Goal: Complete application form: Complete application form

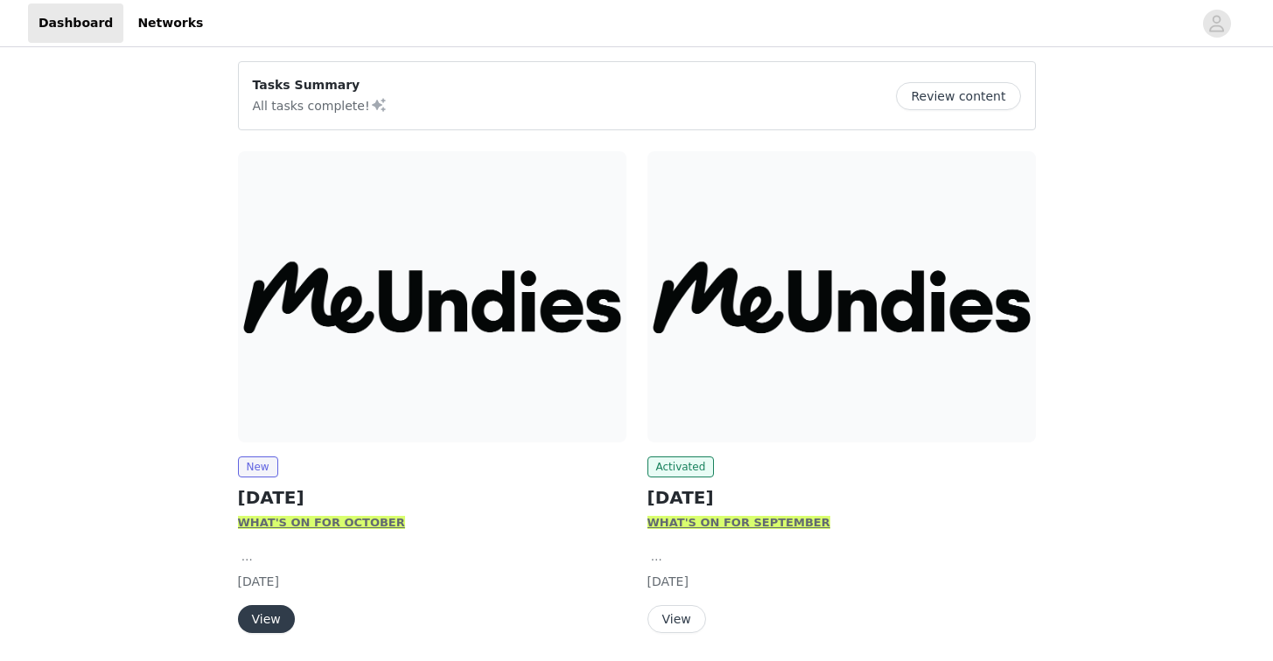
scroll to position [131, 0]
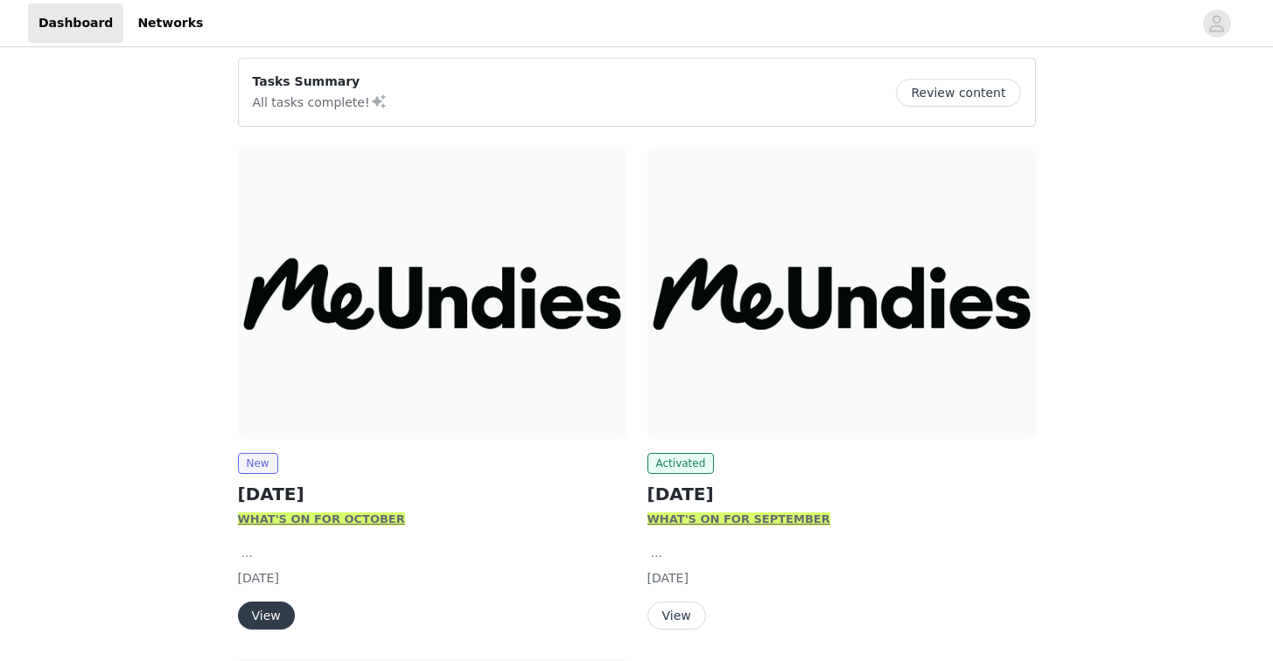
click at [273, 618] on button "View" at bounding box center [266, 616] width 57 height 28
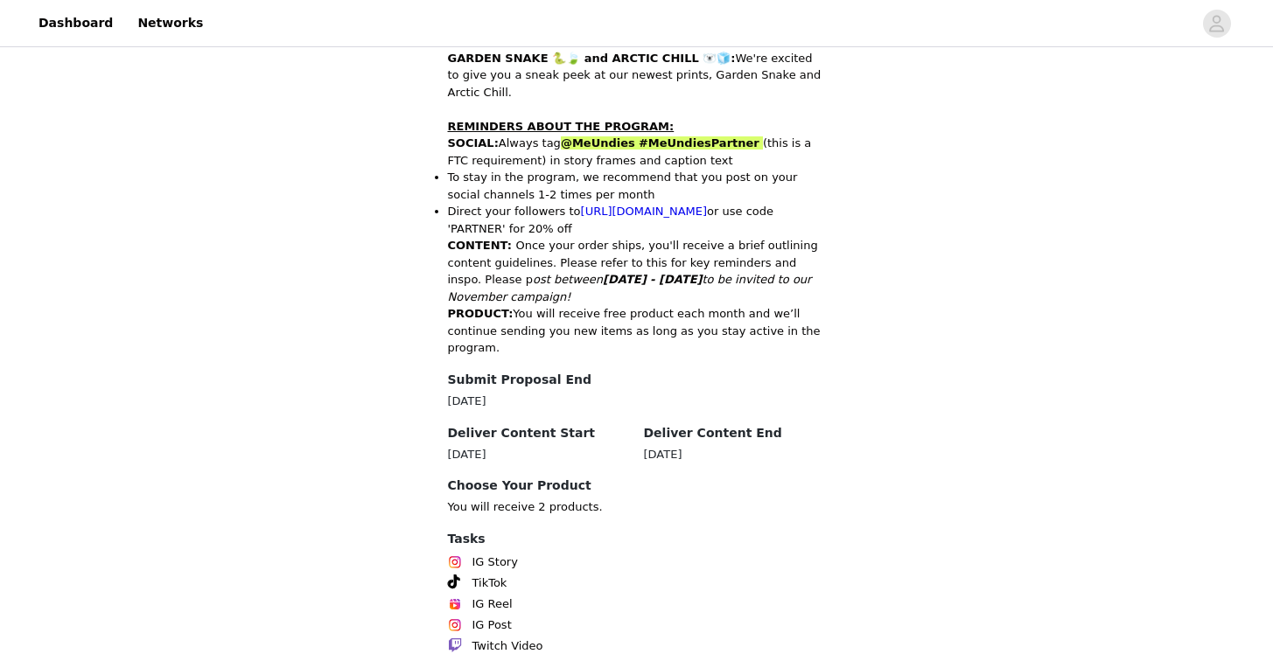
scroll to position [877, 0]
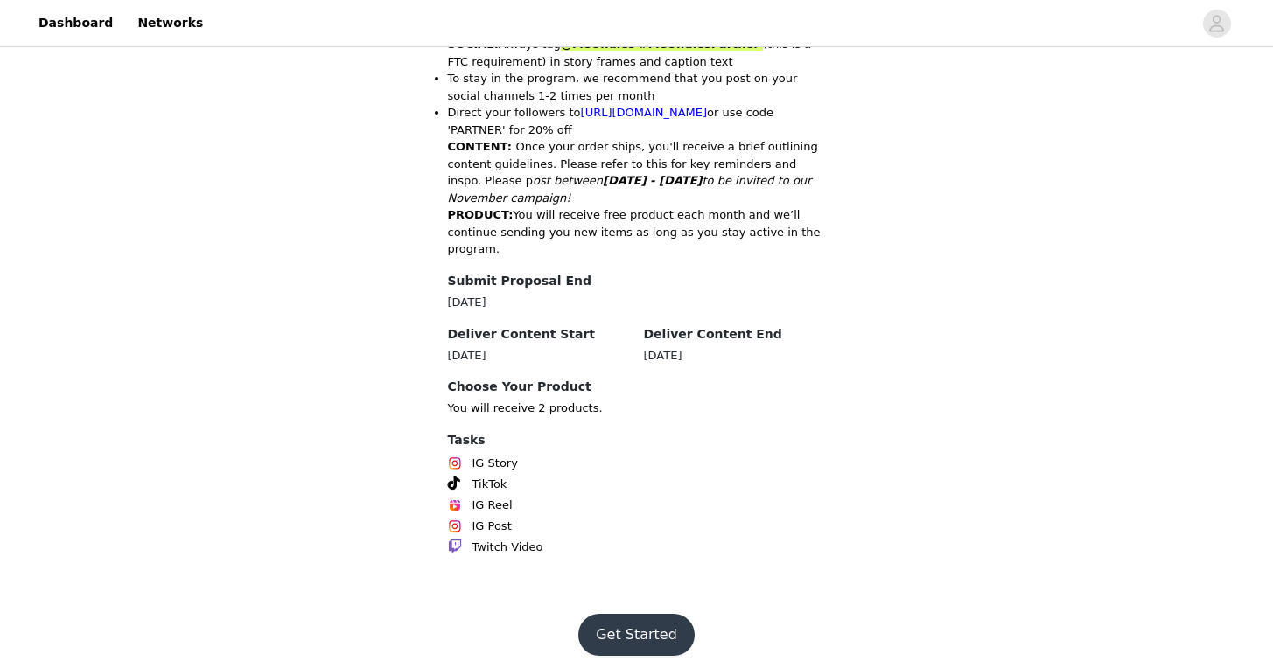
click at [631, 624] on button "Get Started" at bounding box center [636, 635] width 116 height 42
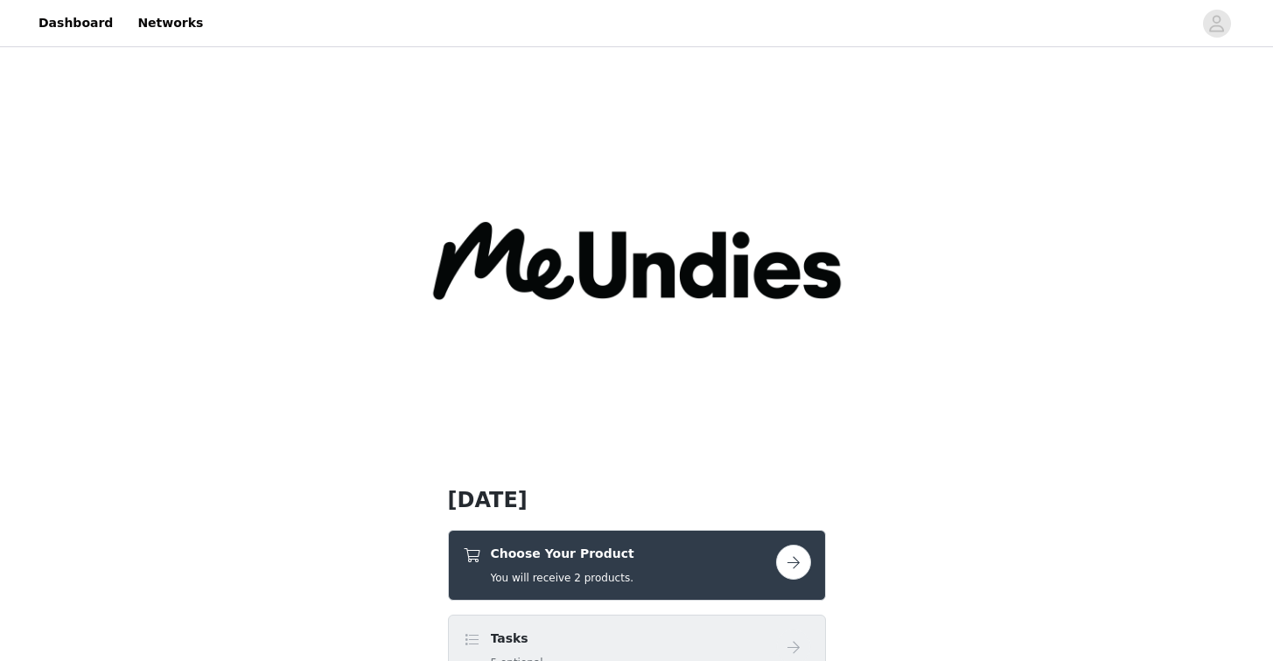
scroll to position [48, 0]
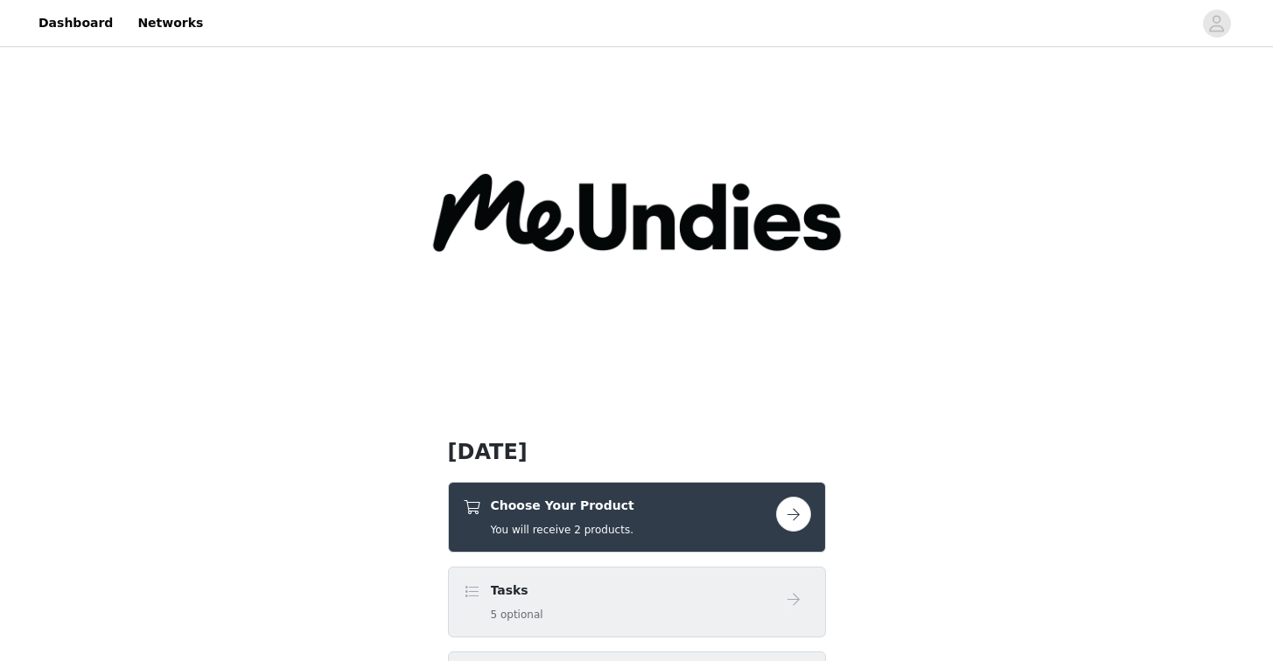
click at [787, 519] on button "button" at bounding box center [793, 514] width 35 height 35
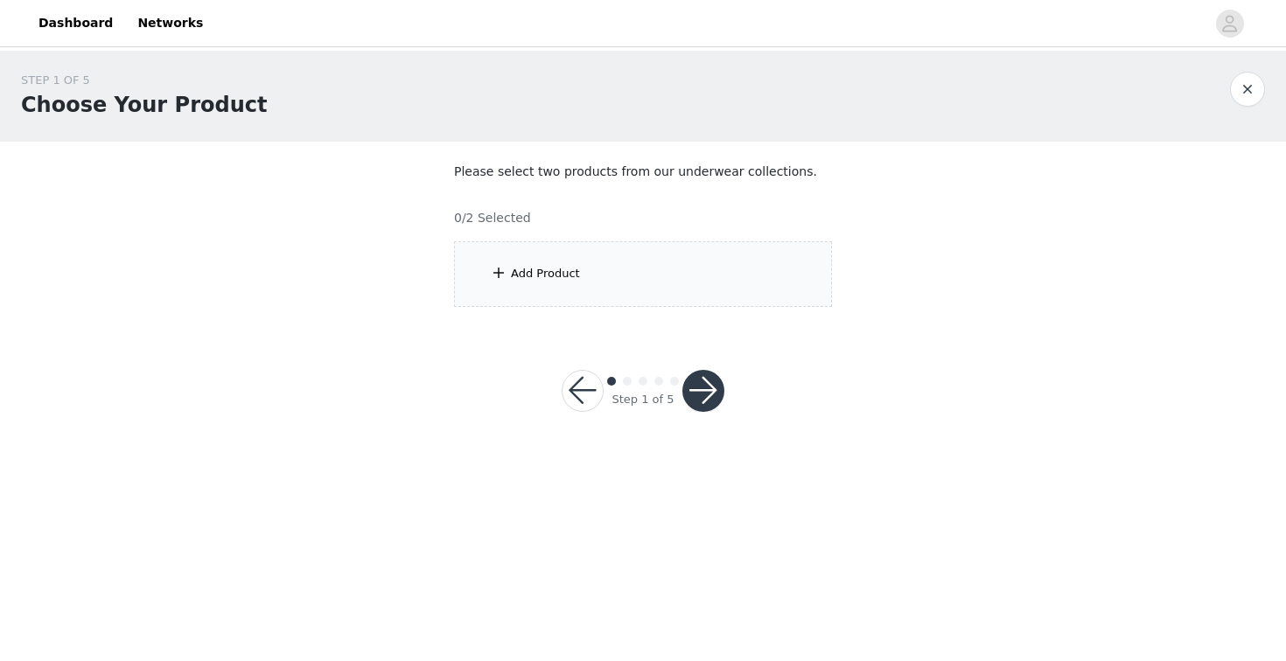
click at [620, 292] on div "Add Product" at bounding box center [643, 274] width 378 height 66
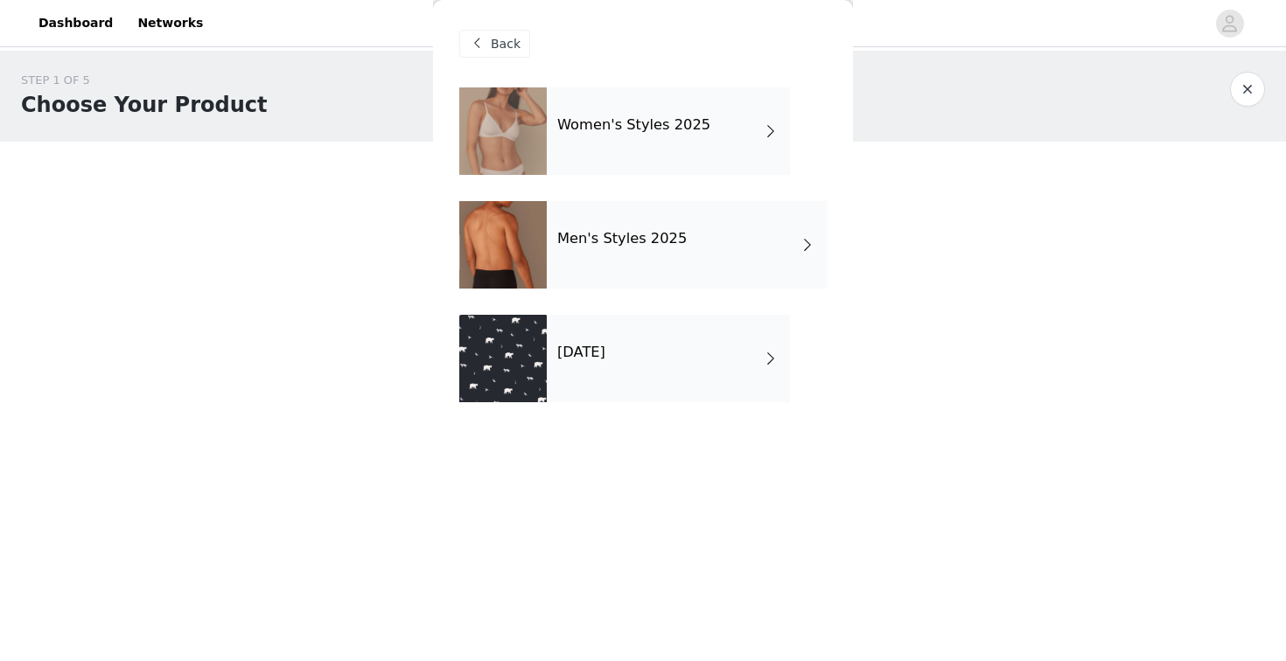
click at [659, 125] on h4 "Women's Styles 2025" at bounding box center [633, 125] width 153 height 16
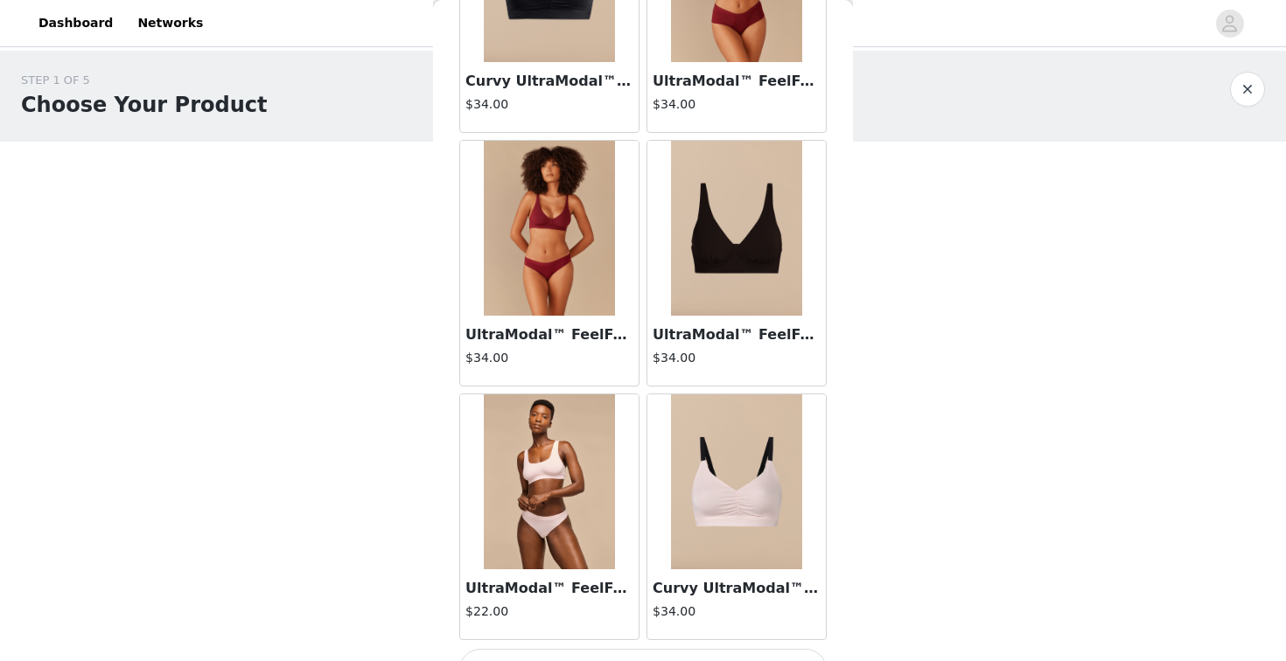
scroll to position [2016, 0]
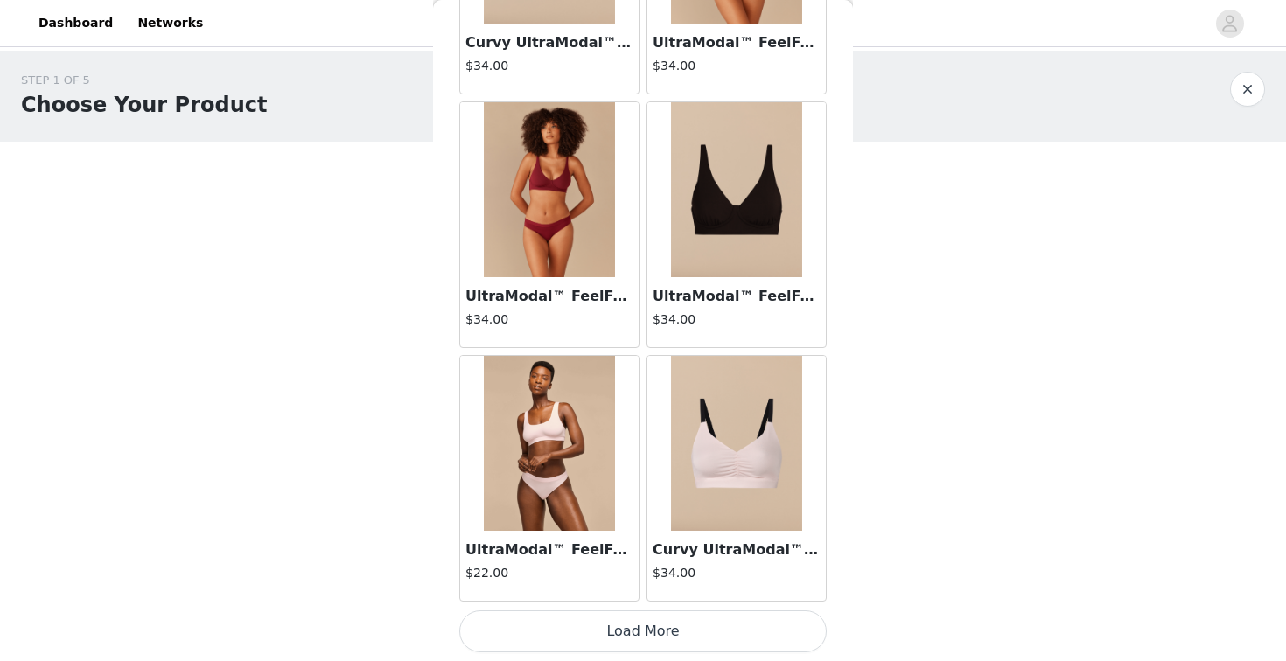
click at [707, 642] on button "Load More" at bounding box center [642, 632] width 367 height 42
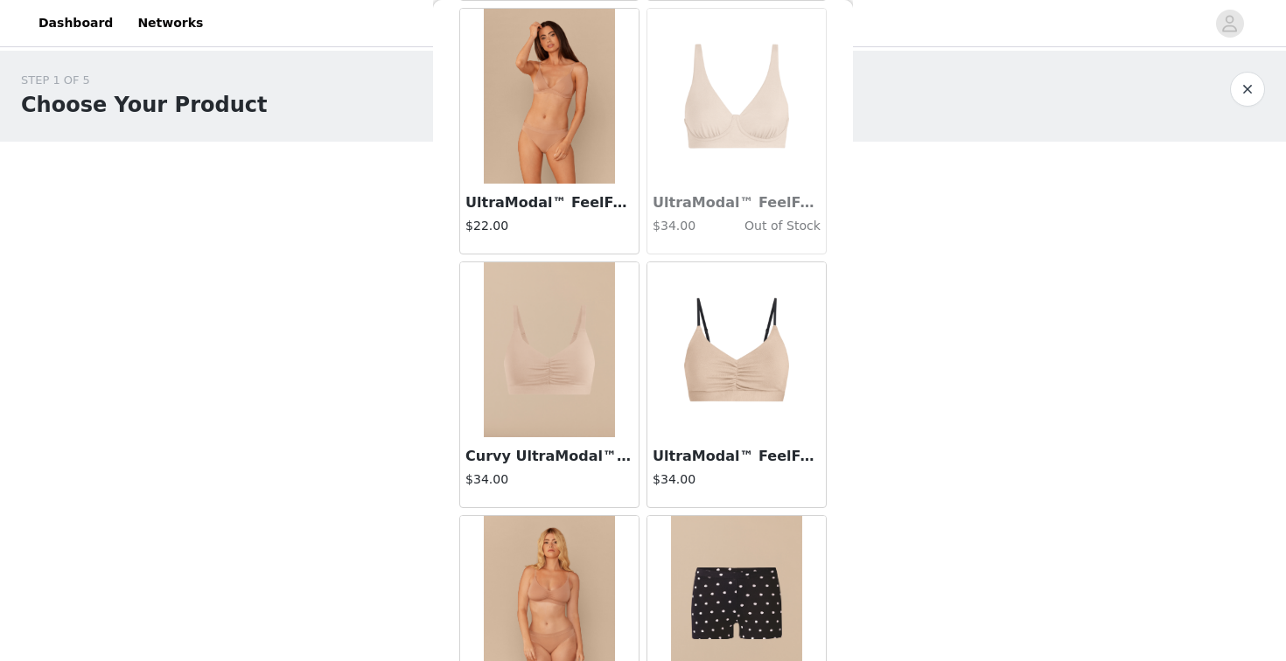
scroll to position [4553, 0]
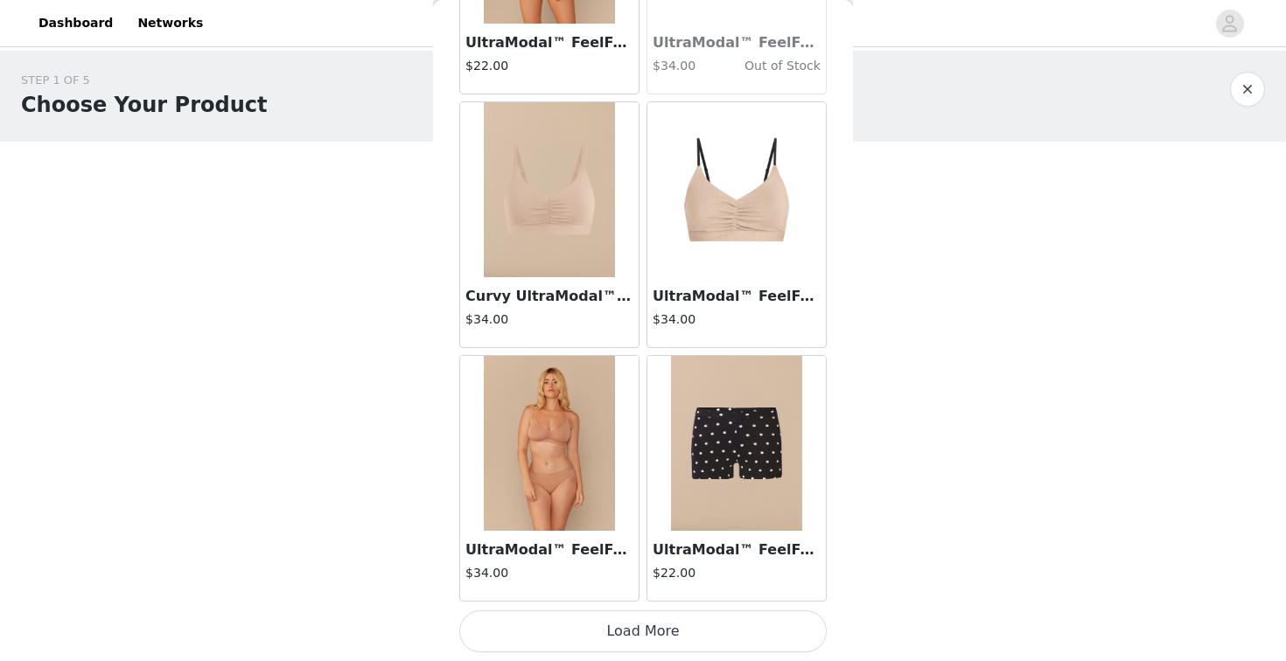
click at [657, 648] on button "Load More" at bounding box center [642, 632] width 367 height 42
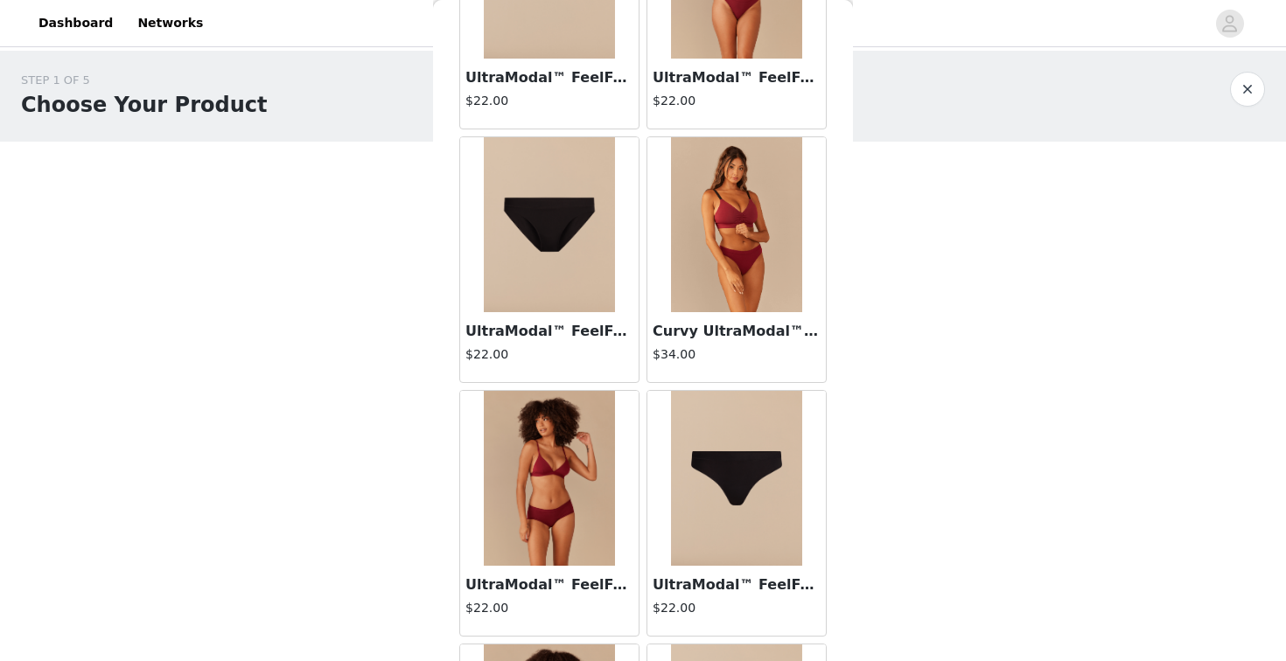
scroll to position [0, 0]
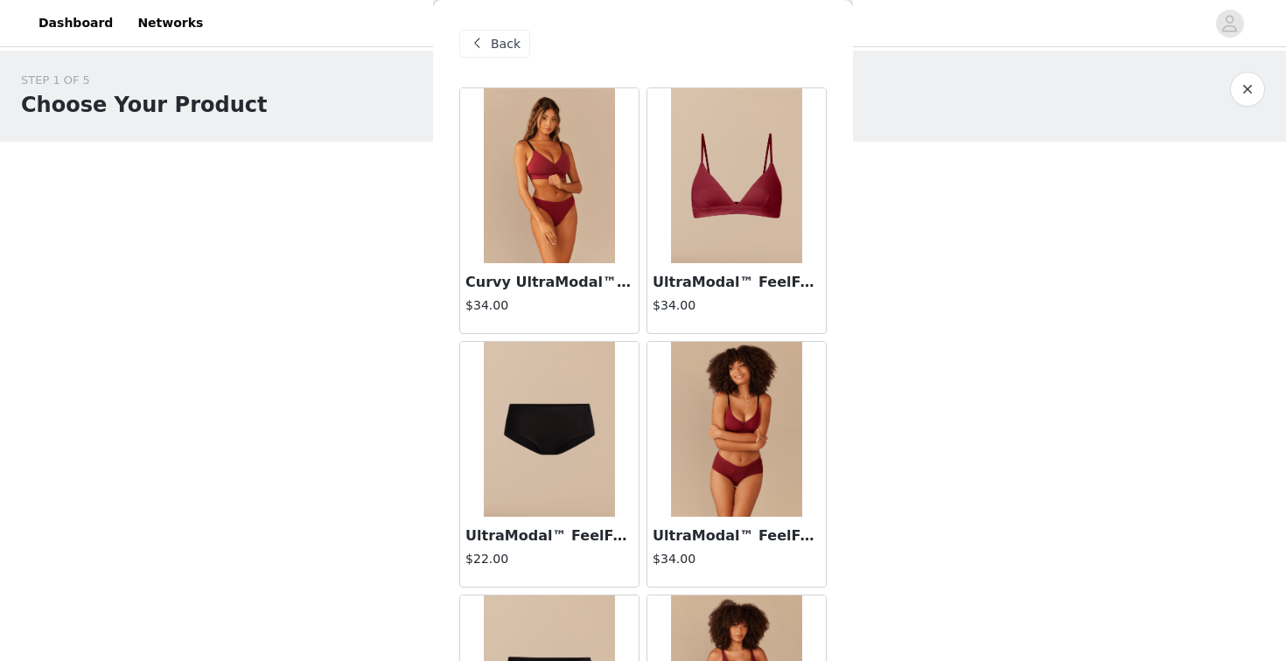
click at [478, 36] on span at bounding box center [476, 43] width 21 height 21
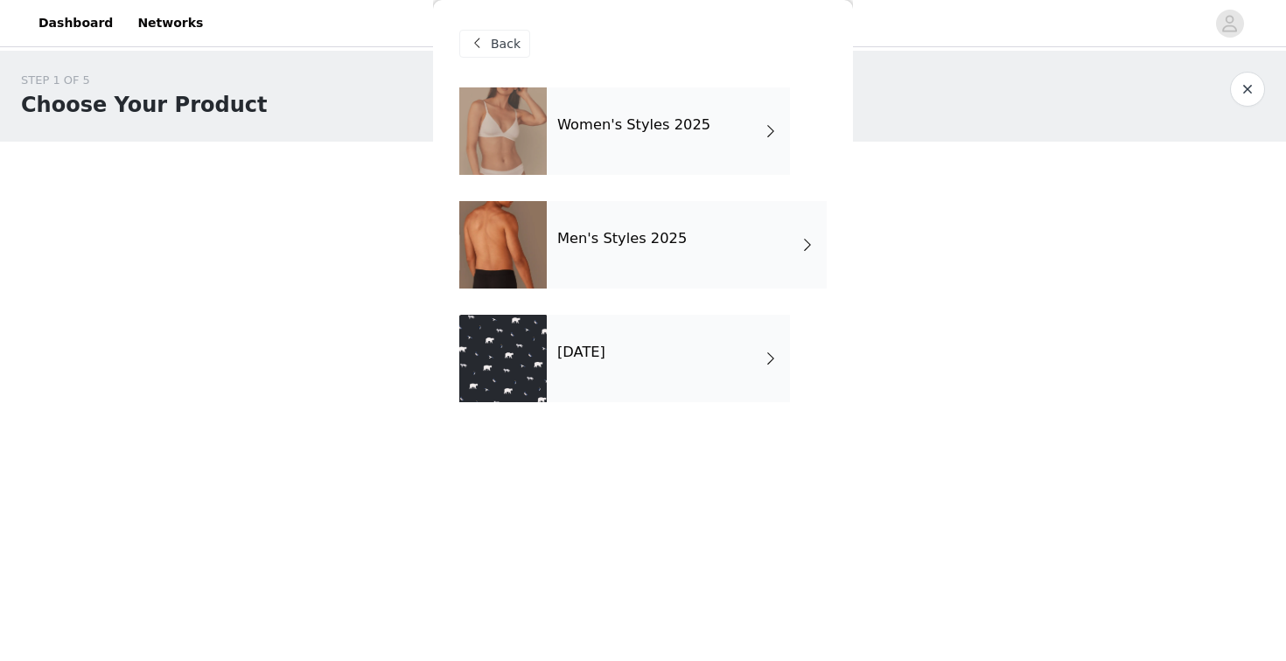
click at [681, 363] on div "[DATE]" at bounding box center [668, 358] width 243 height 87
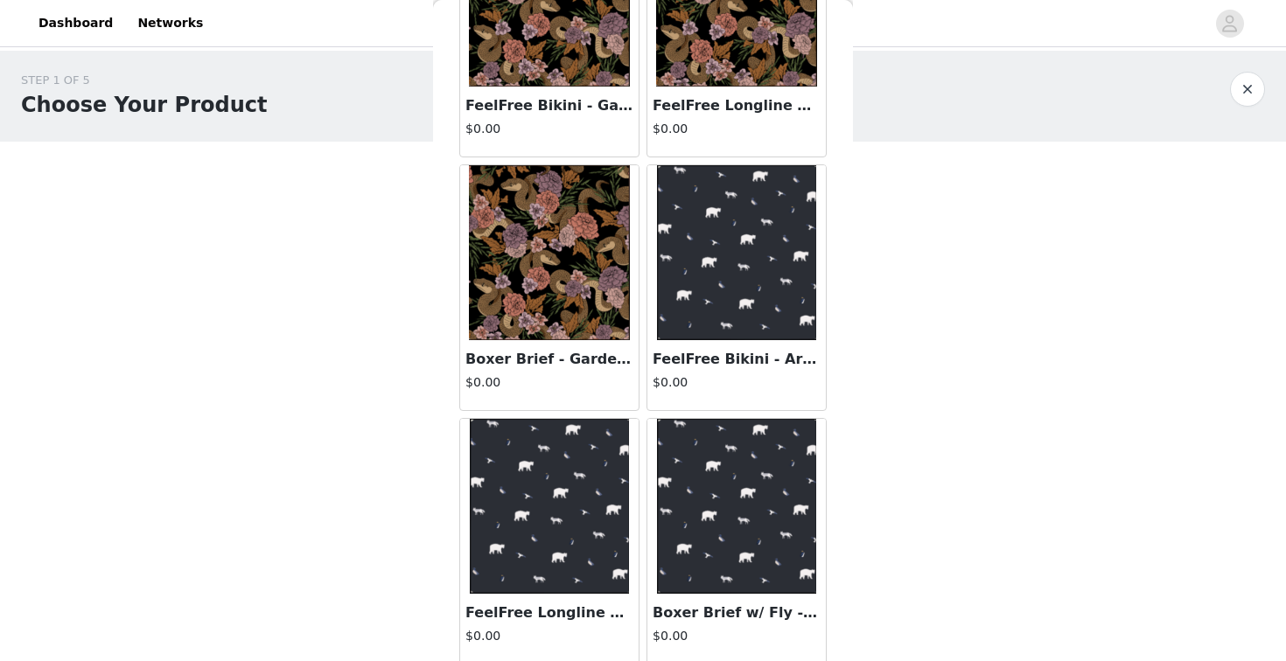
scroll to position [28, 0]
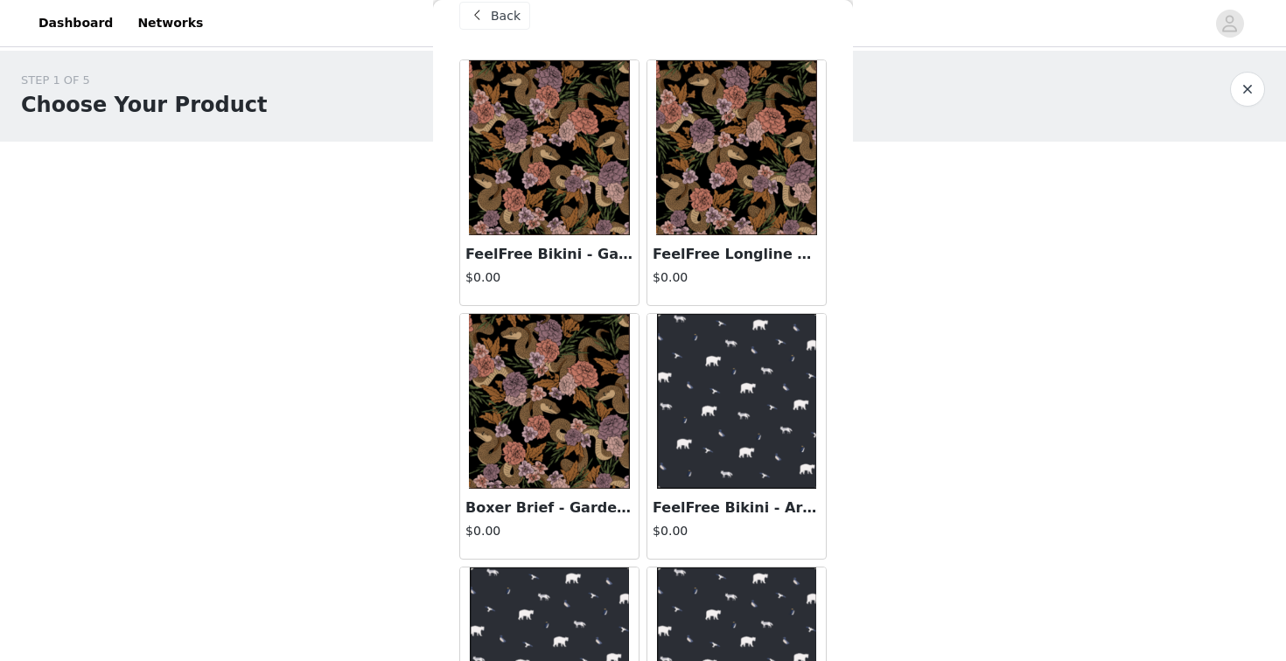
click at [718, 452] on img at bounding box center [737, 401] width 160 height 175
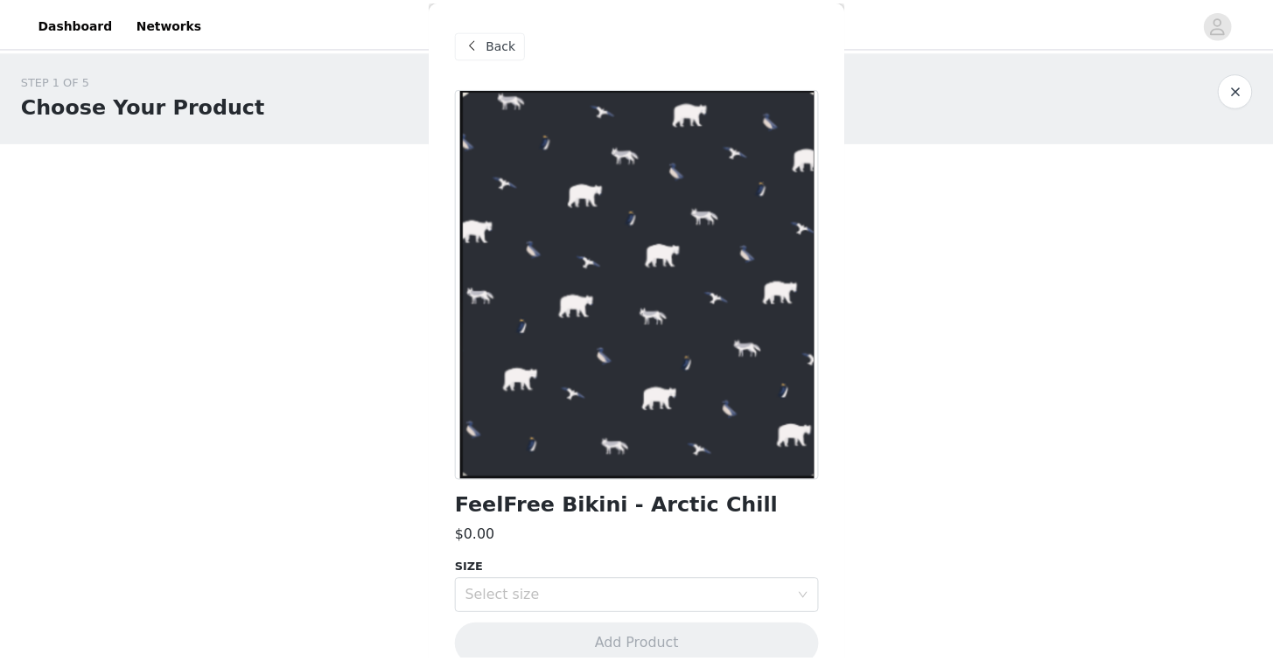
scroll to position [26, 0]
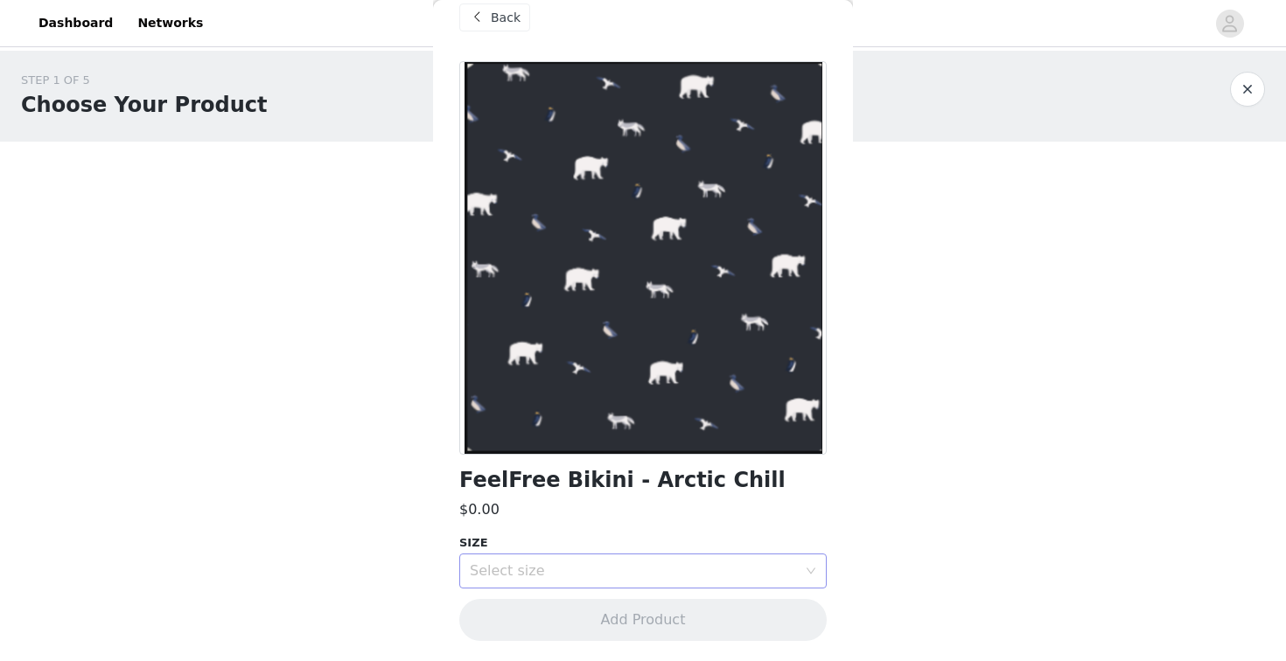
click at [675, 569] on div "Select size" at bounding box center [633, 571] width 327 height 17
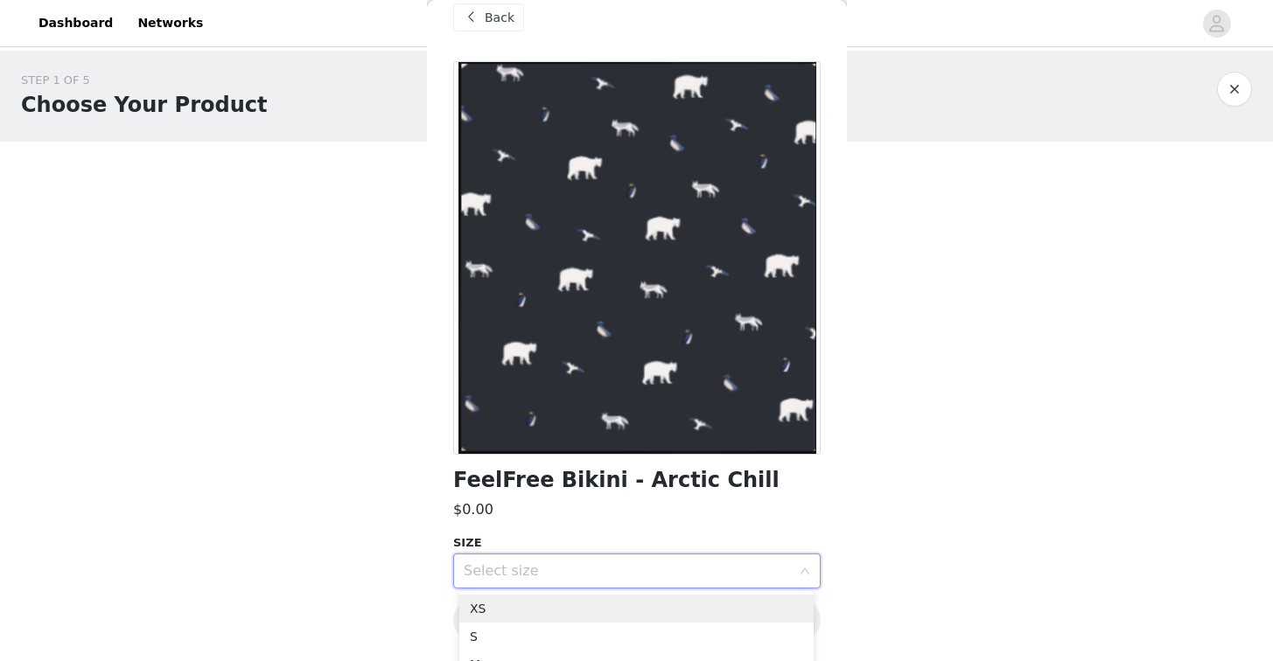
scroll to position [105, 0]
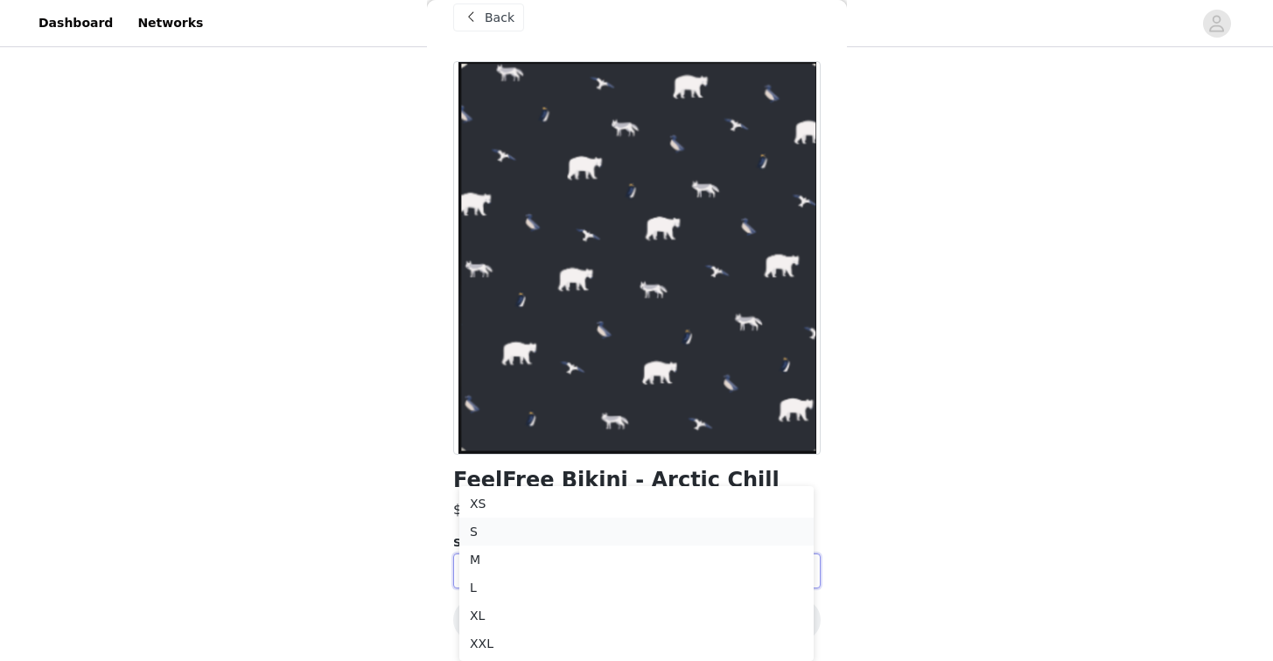
click at [500, 542] on li "S" at bounding box center [636, 532] width 354 height 28
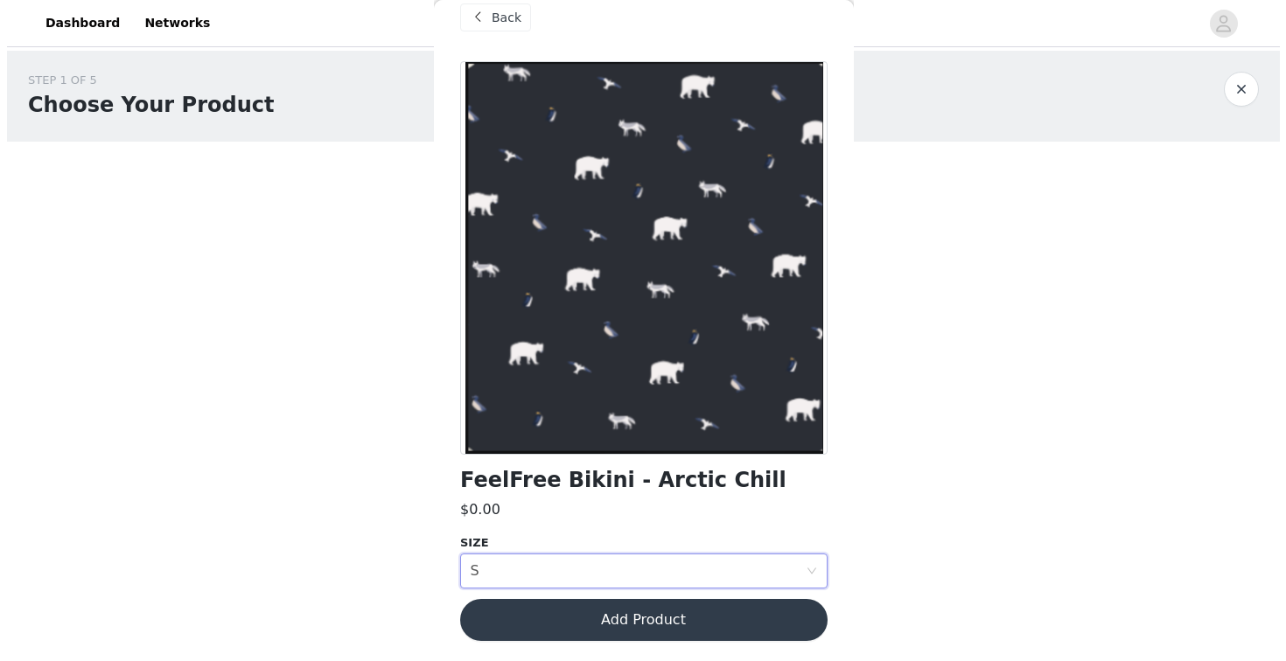
scroll to position [0, 0]
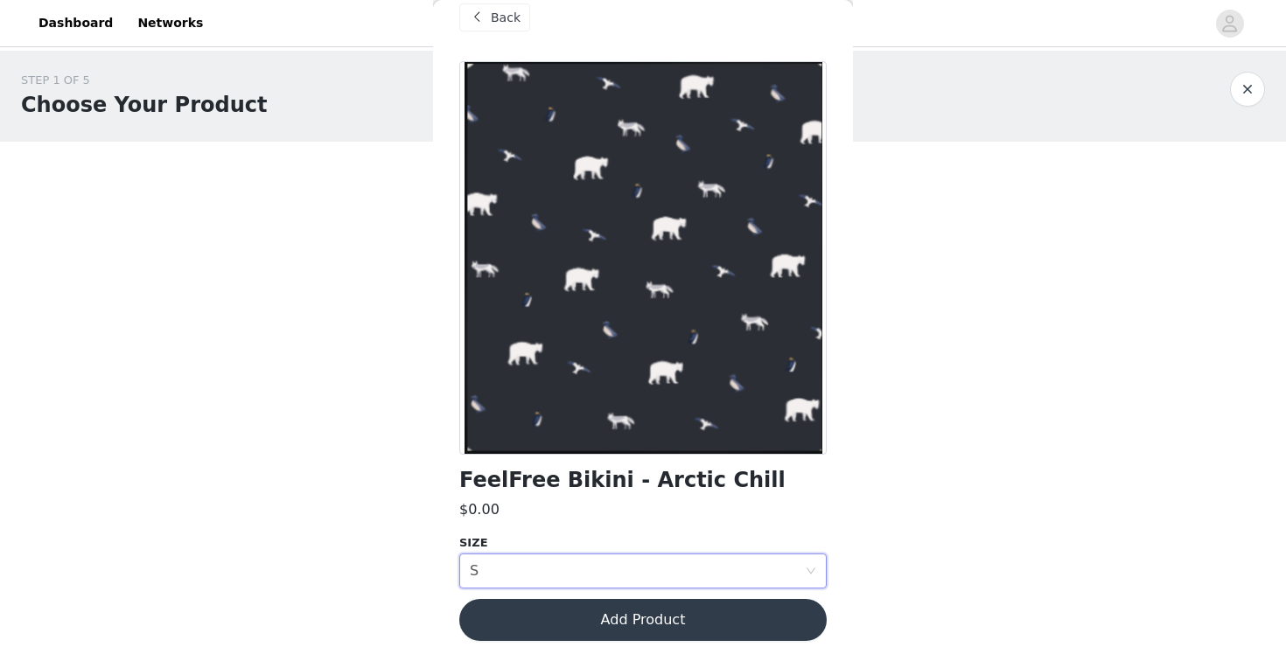
click at [555, 631] on button "Add Product" at bounding box center [642, 620] width 367 height 42
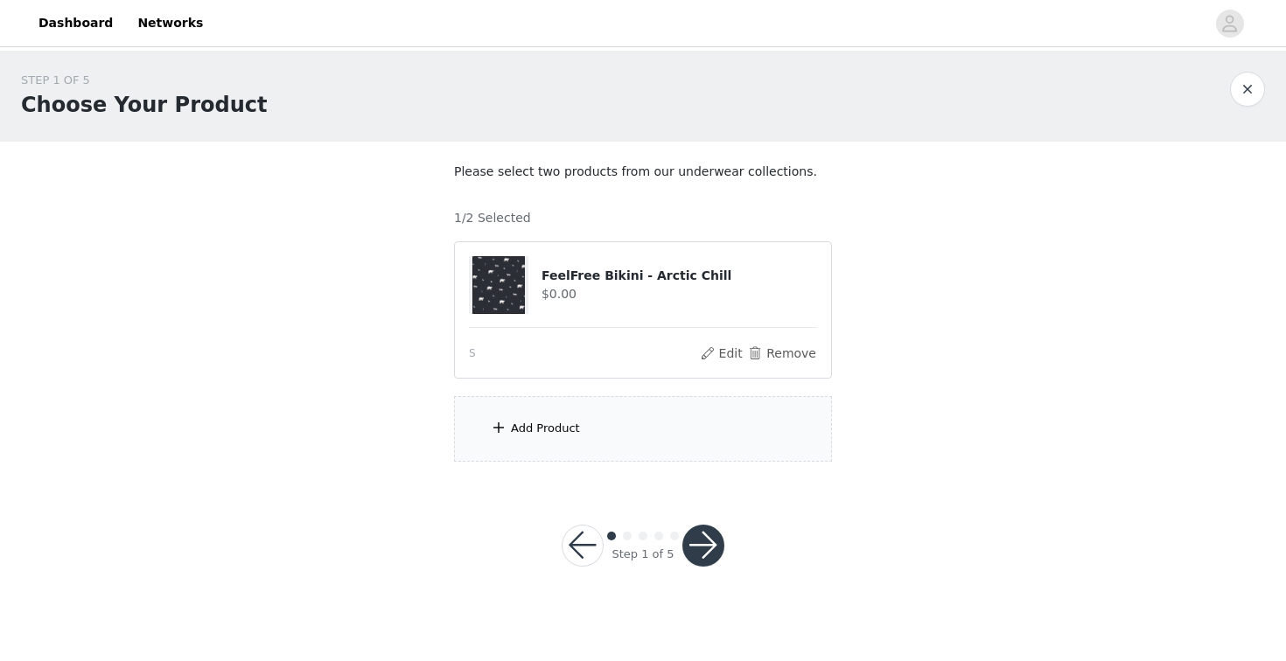
click at [574, 428] on div "Add Product" at bounding box center [545, 428] width 69 height 17
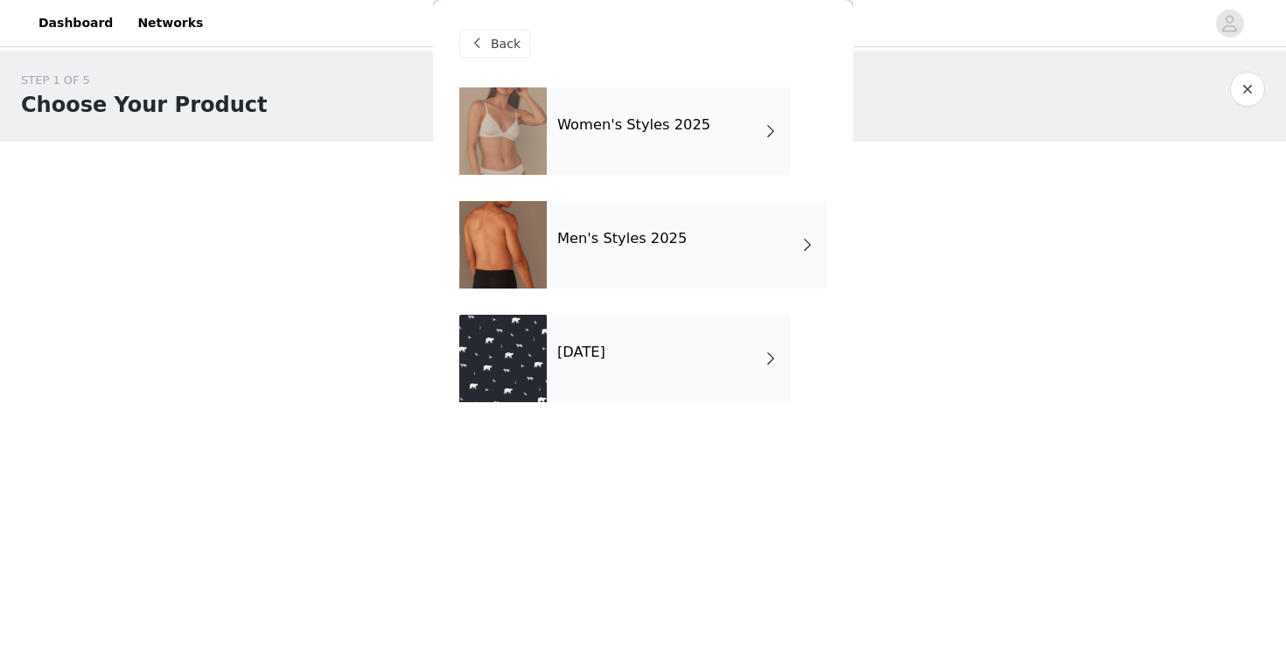
click at [605, 356] on h4 "[DATE]" at bounding box center [581, 353] width 48 height 16
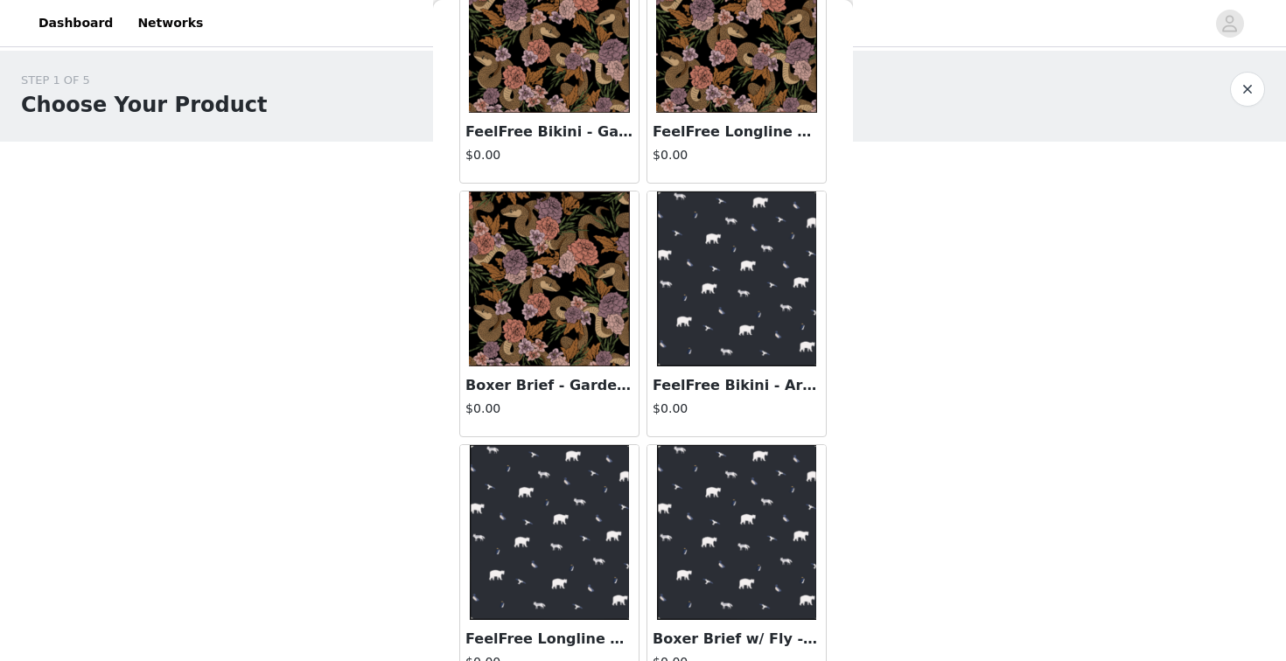
scroll to position [184, 0]
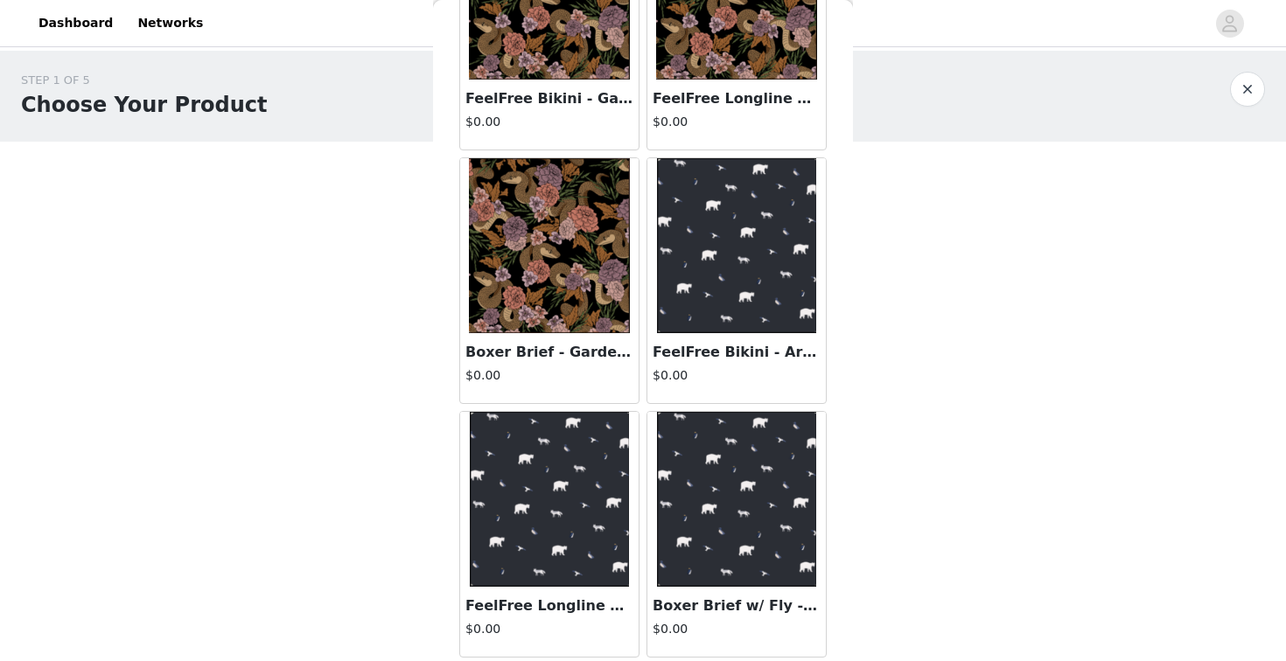
click at [546, 465] on img at bounding box center [550, 499] width 160 height 175
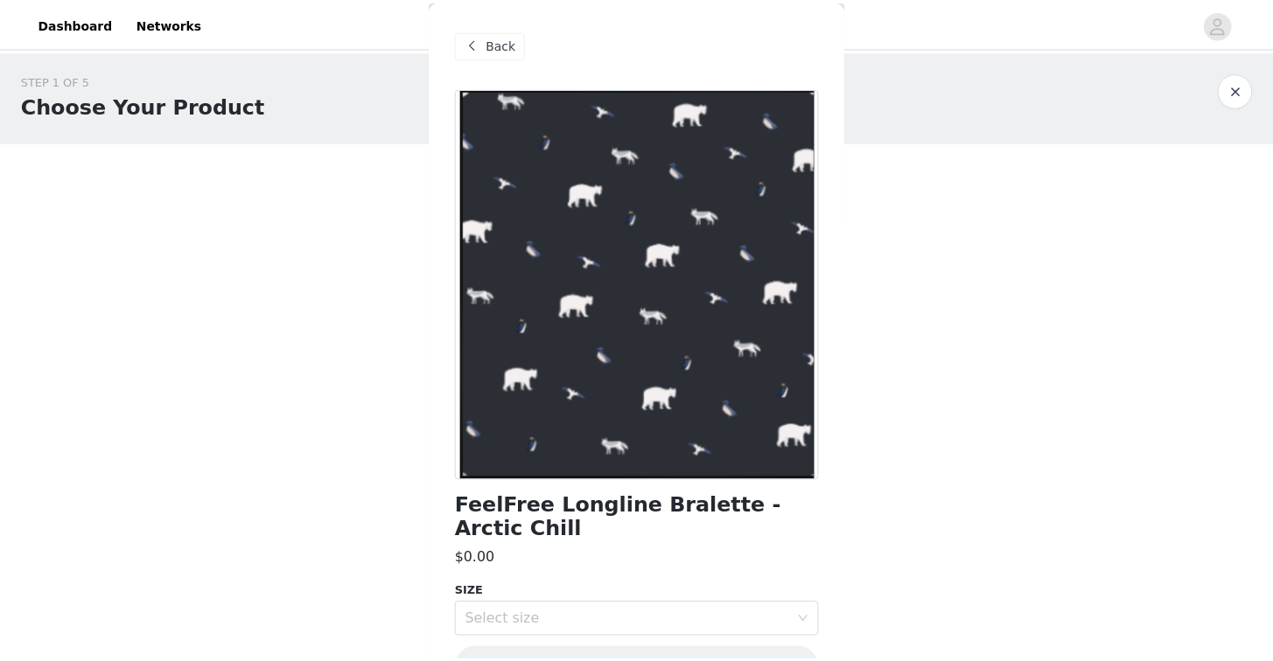
scroll to position [50, 0]
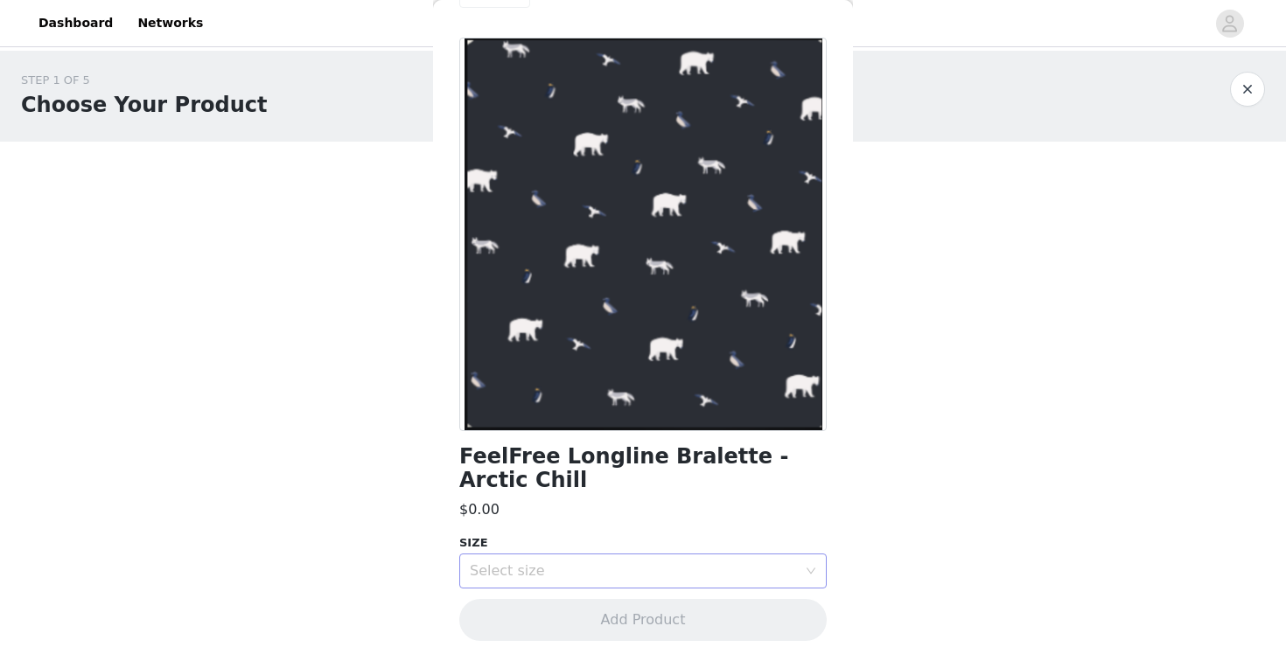
click at [637, 558] on div "Select size" at bounding box center [637, 571] width 335 height 33
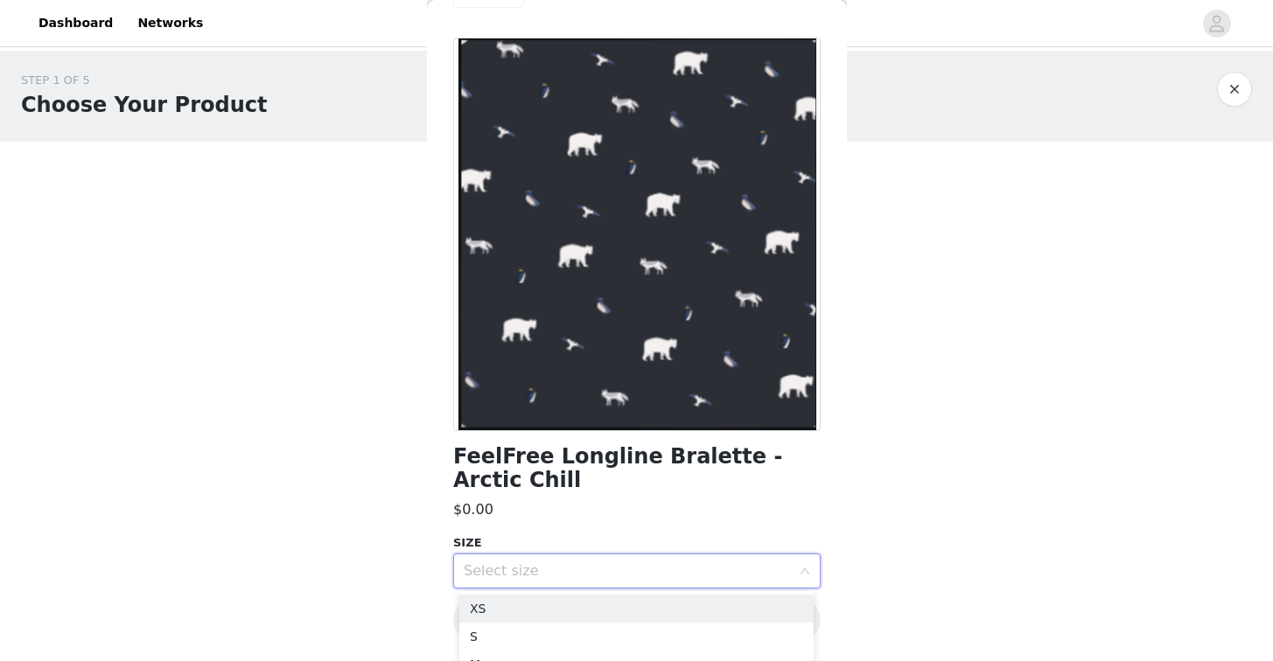
scroll to position [105, 0]
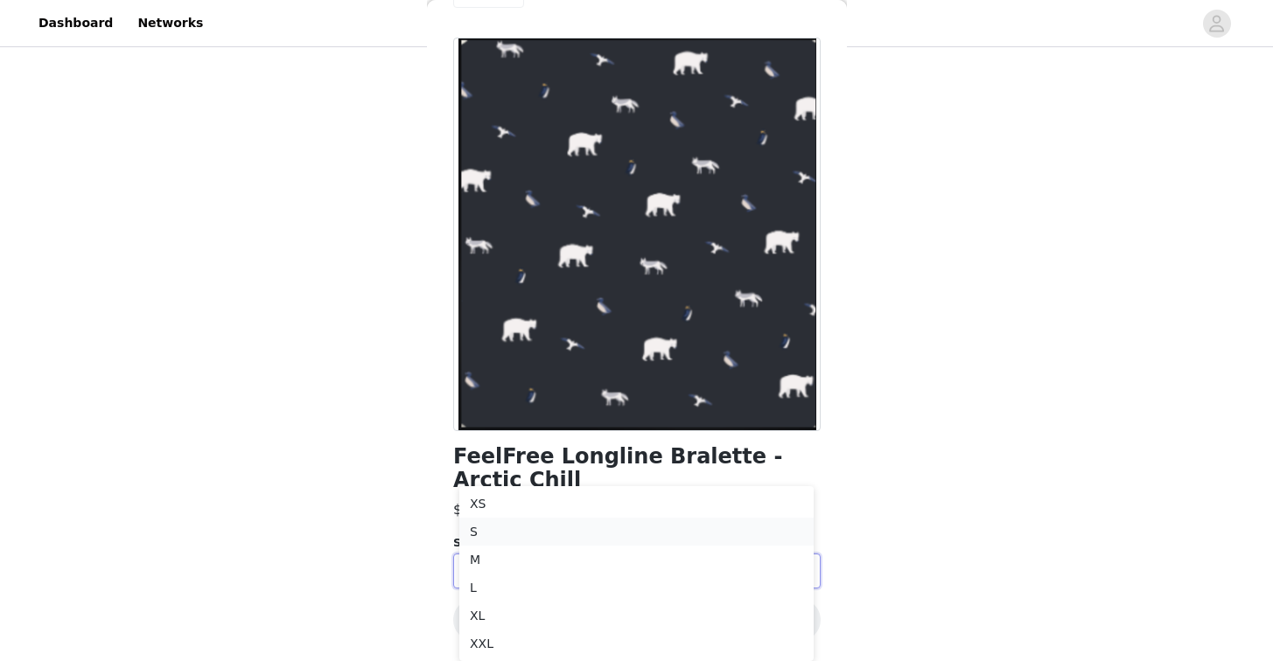
click at [512, 534] on li "S" at bounding box center [636, 532] width 354 height 28
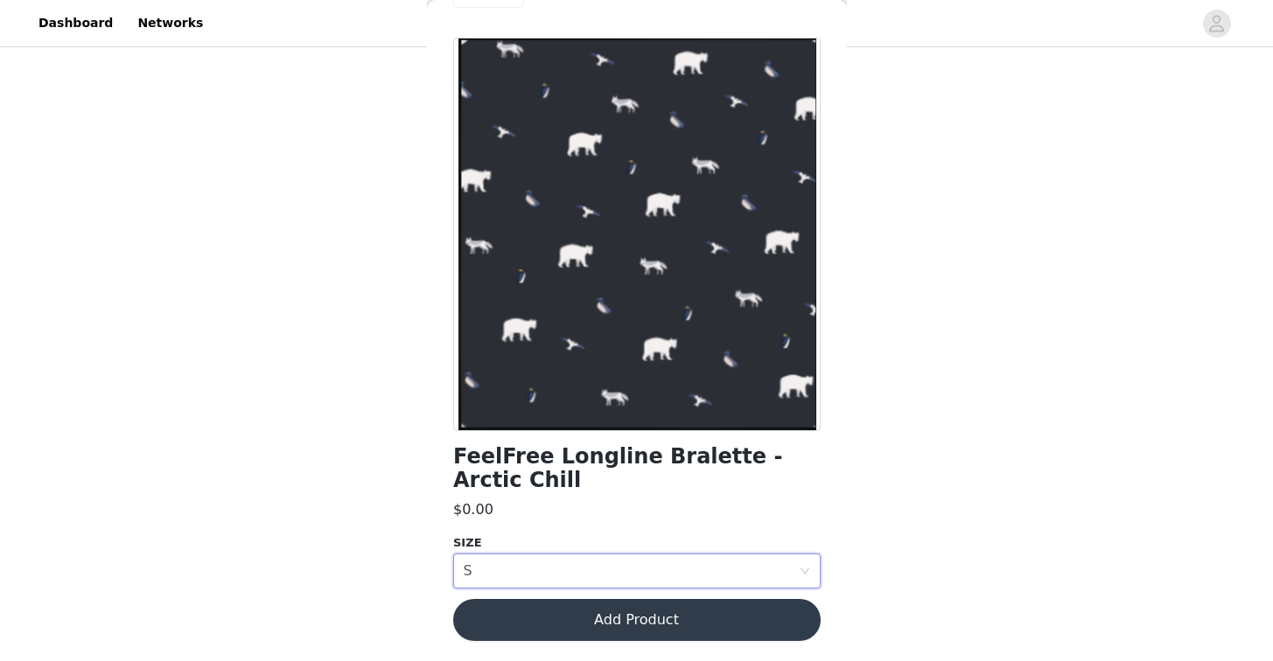
scroll to position [0, 0]
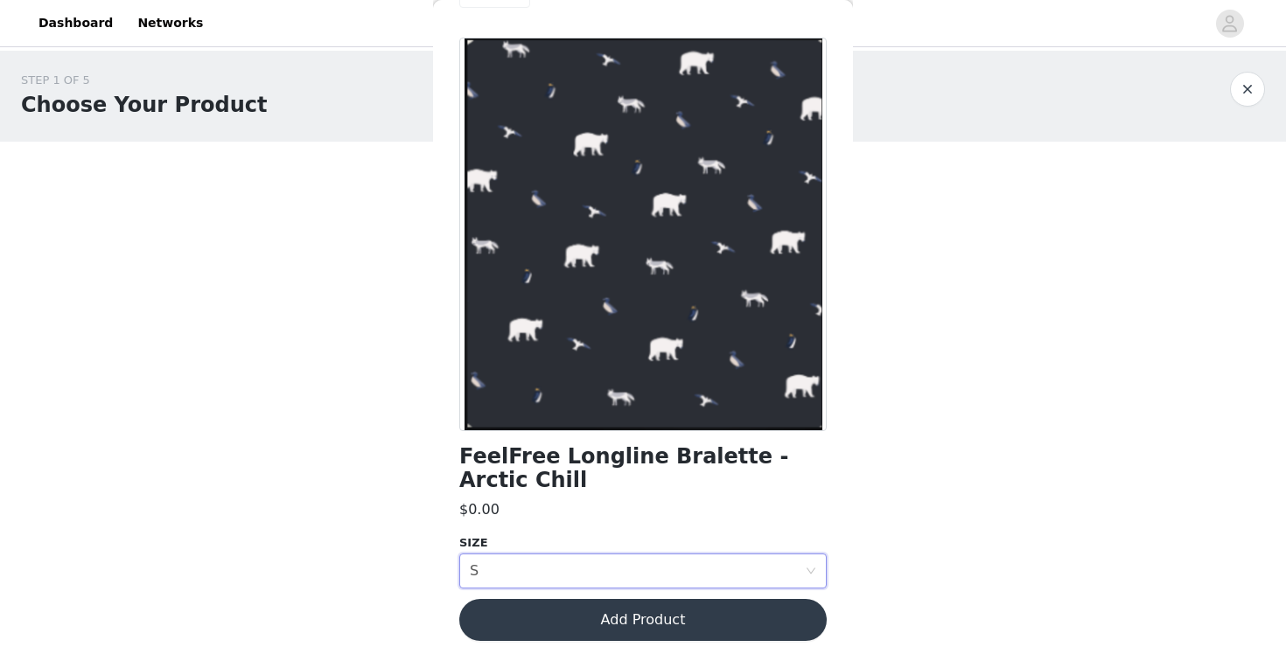
click at [605, 621] on button "Add Product" at bounding box center [642, 620] width 367 height 42
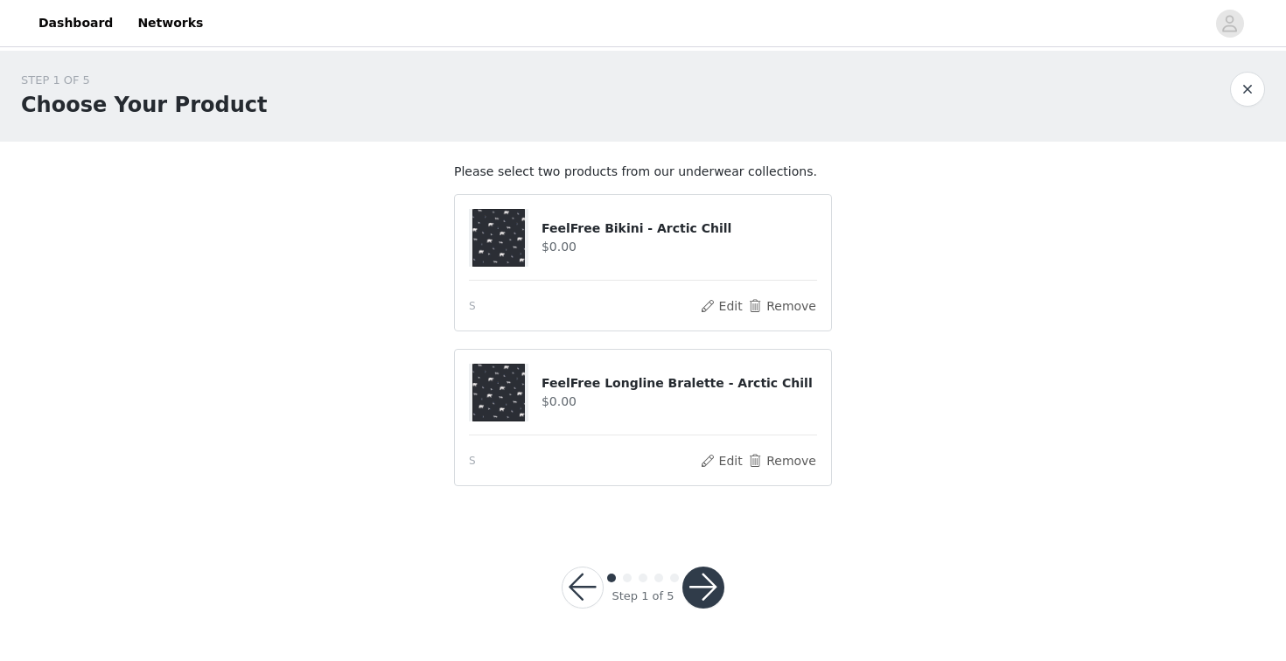
click at [701, 600] on button "button" at bounding box center [703, 588] width 42 height 42
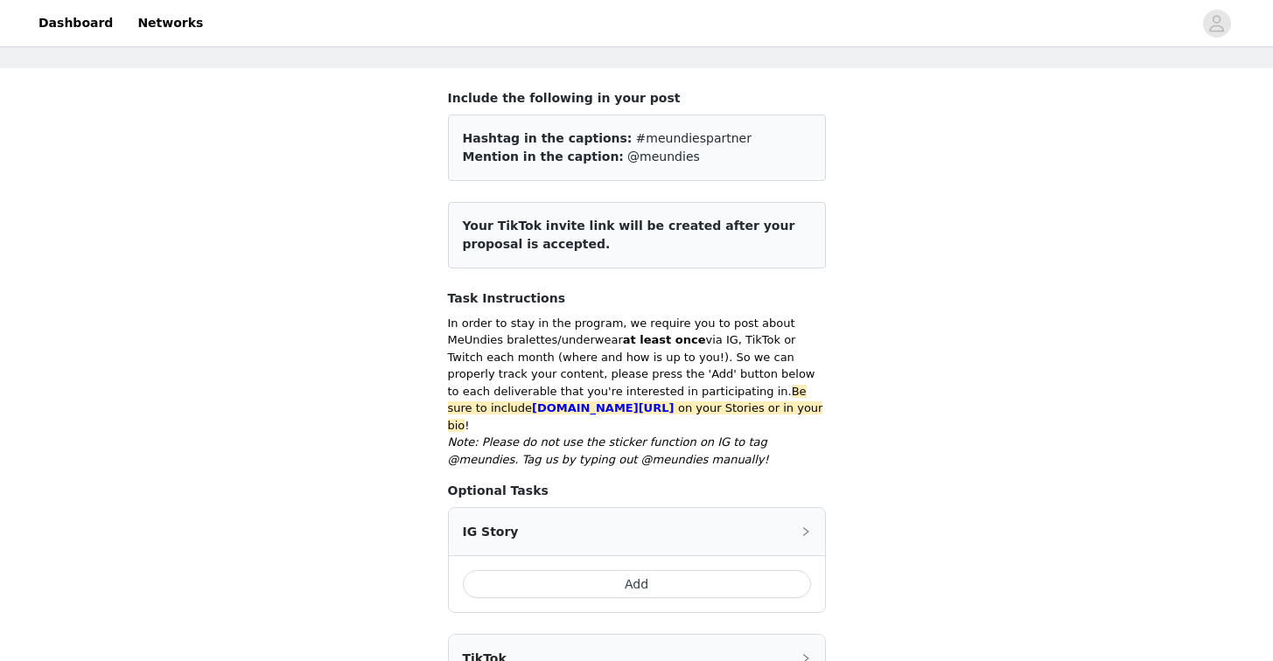
scroll to position [127, 0]
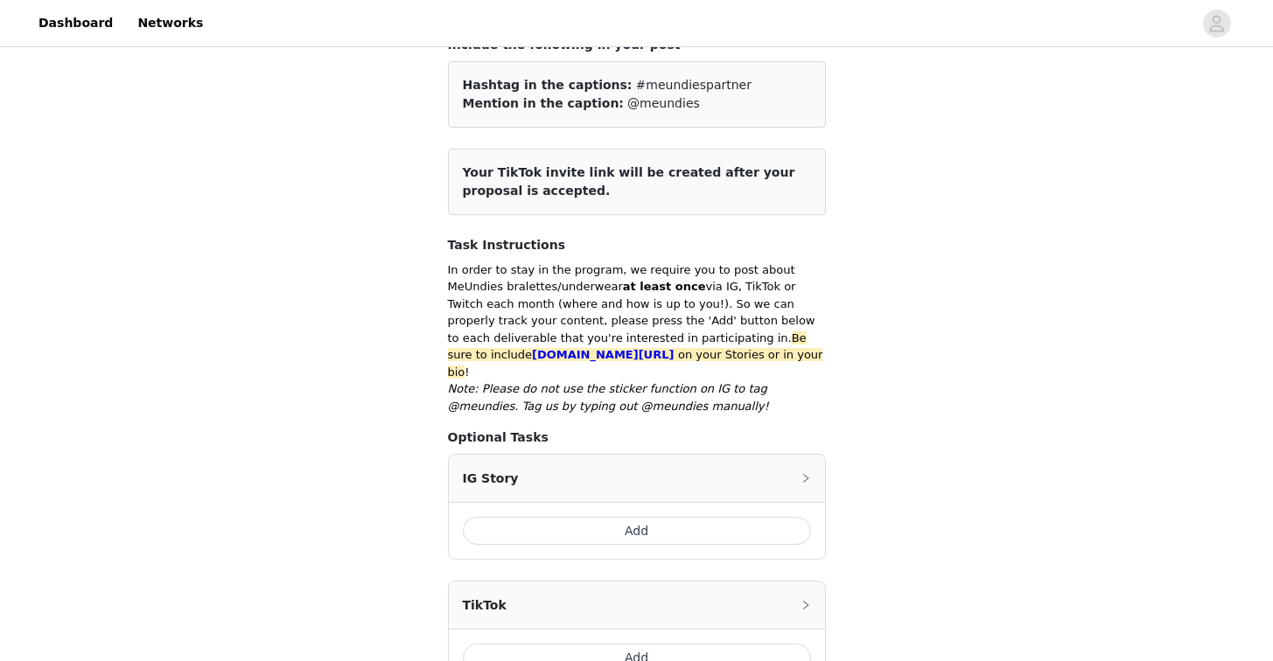
click at [701, 517] on button "Add" at bounding box center [637, 531] width 348 height 28
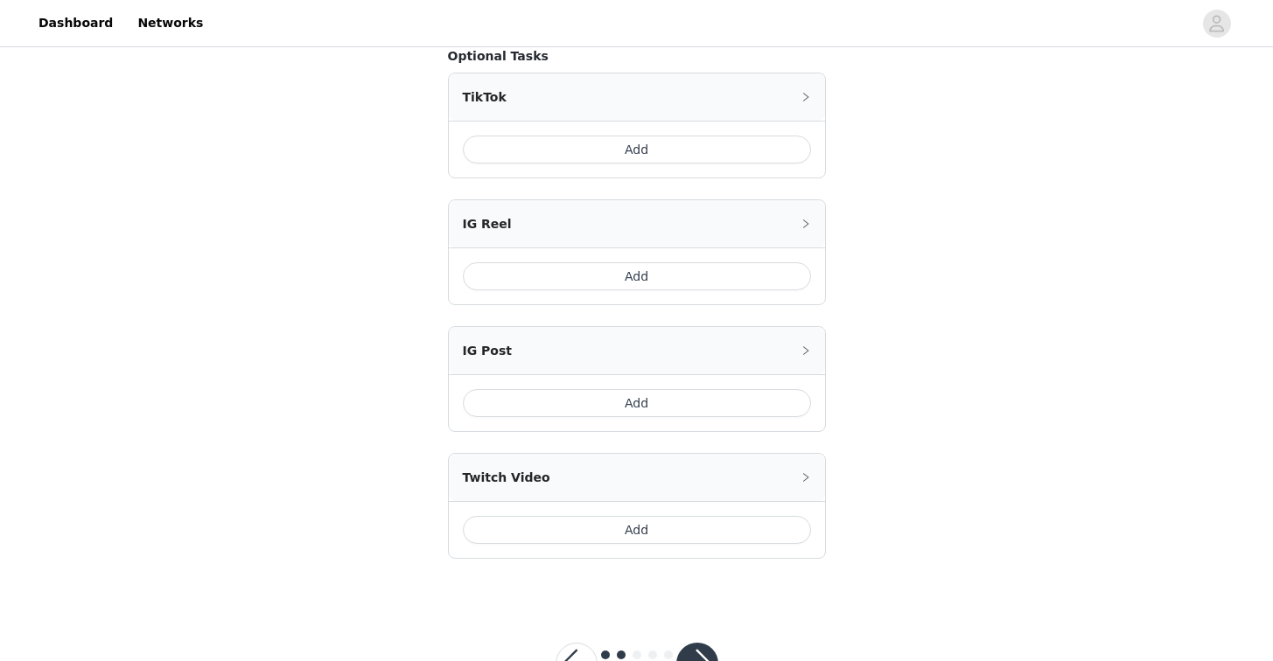
scroll to position [863, 0]
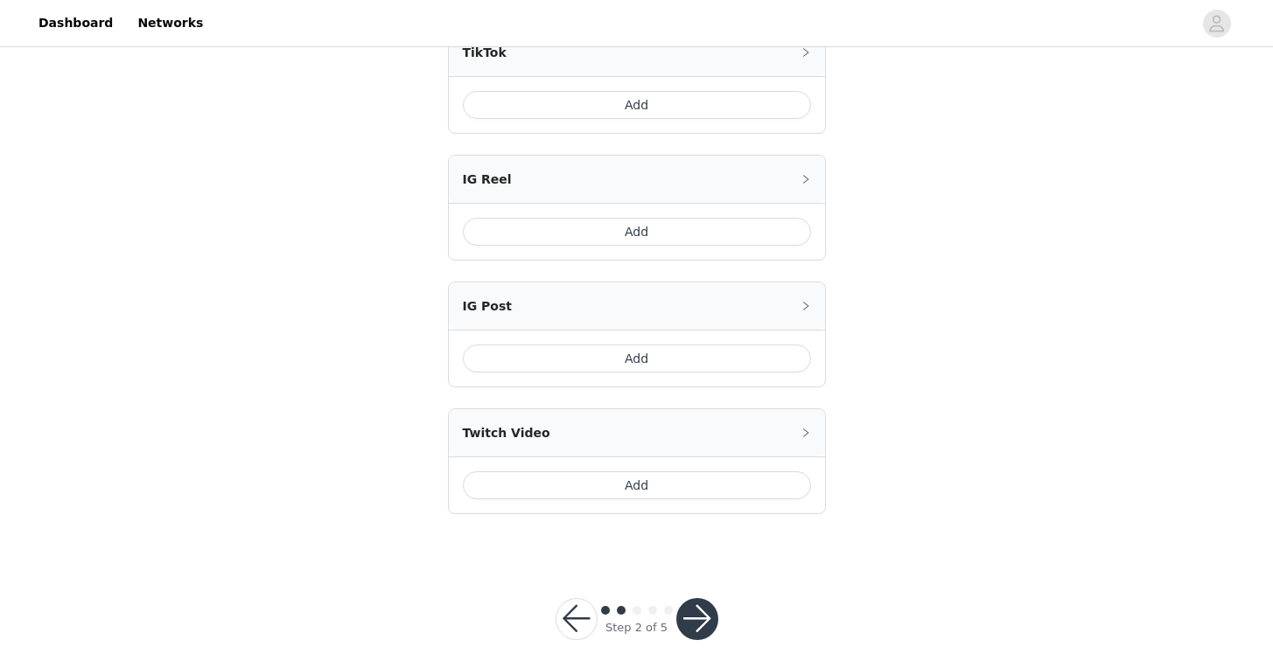
click at [705, 601] on button "button" at bounding box center [697, 619] width 42 height 42
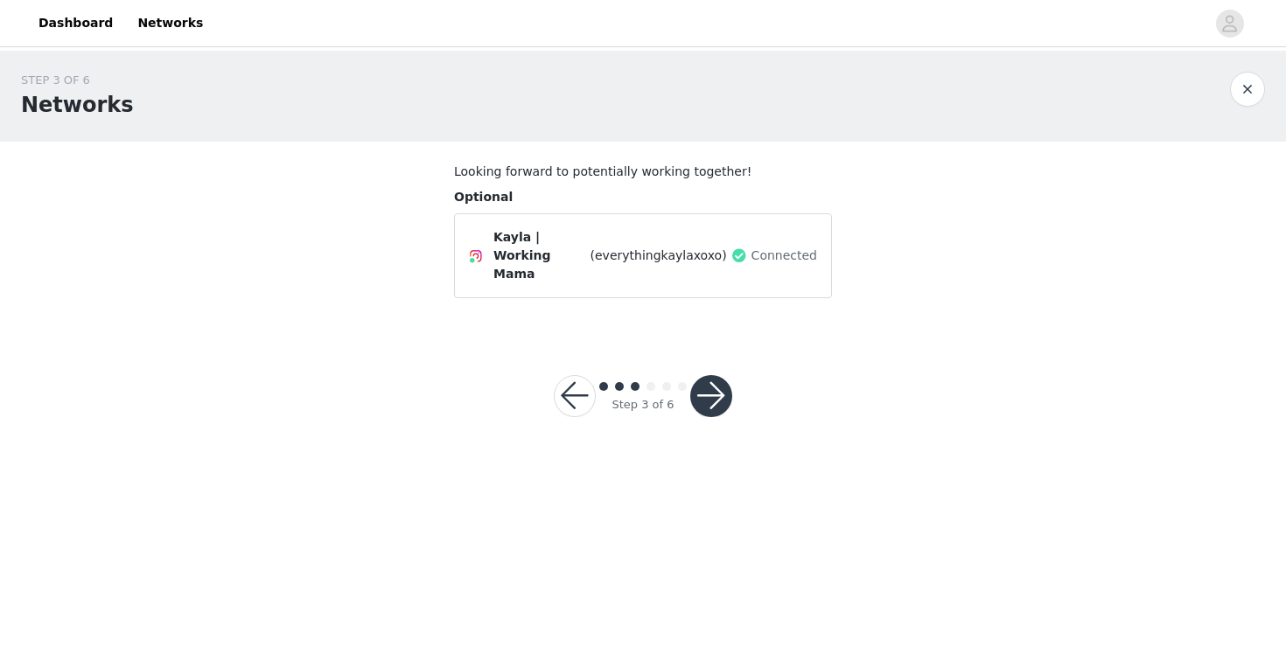
click at [703, 383] on button "button" at bounding box center [711, 396] width 42 height 42
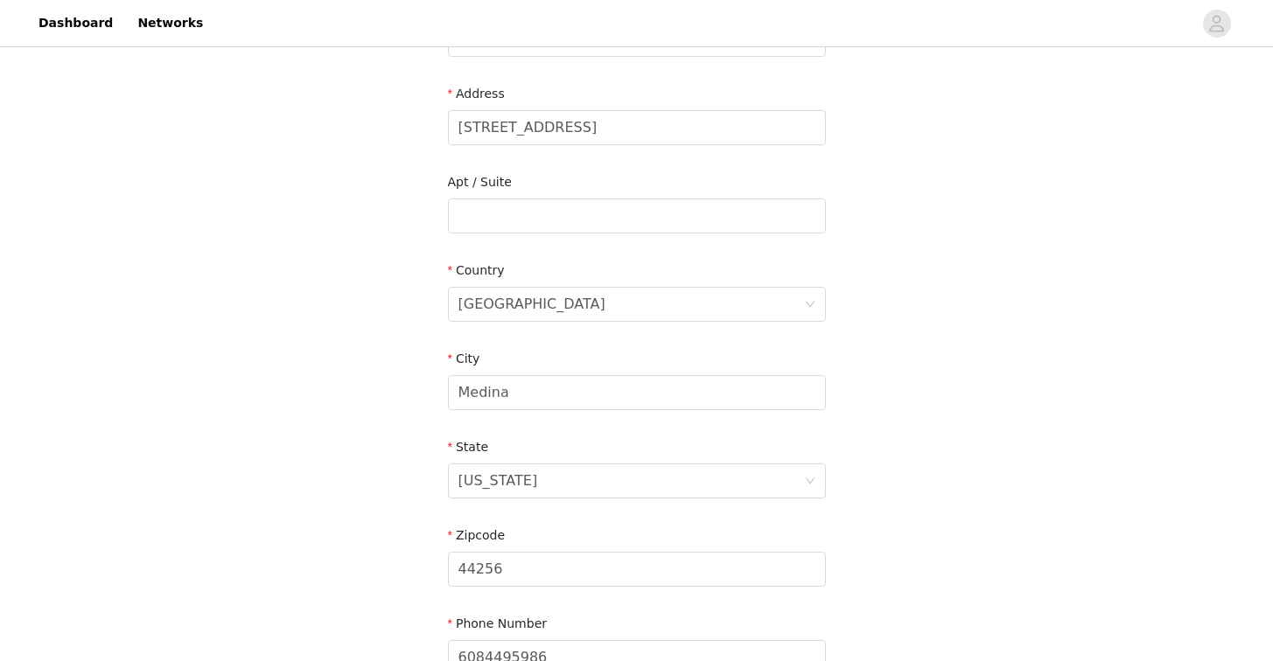
scroll to position [531, 0]
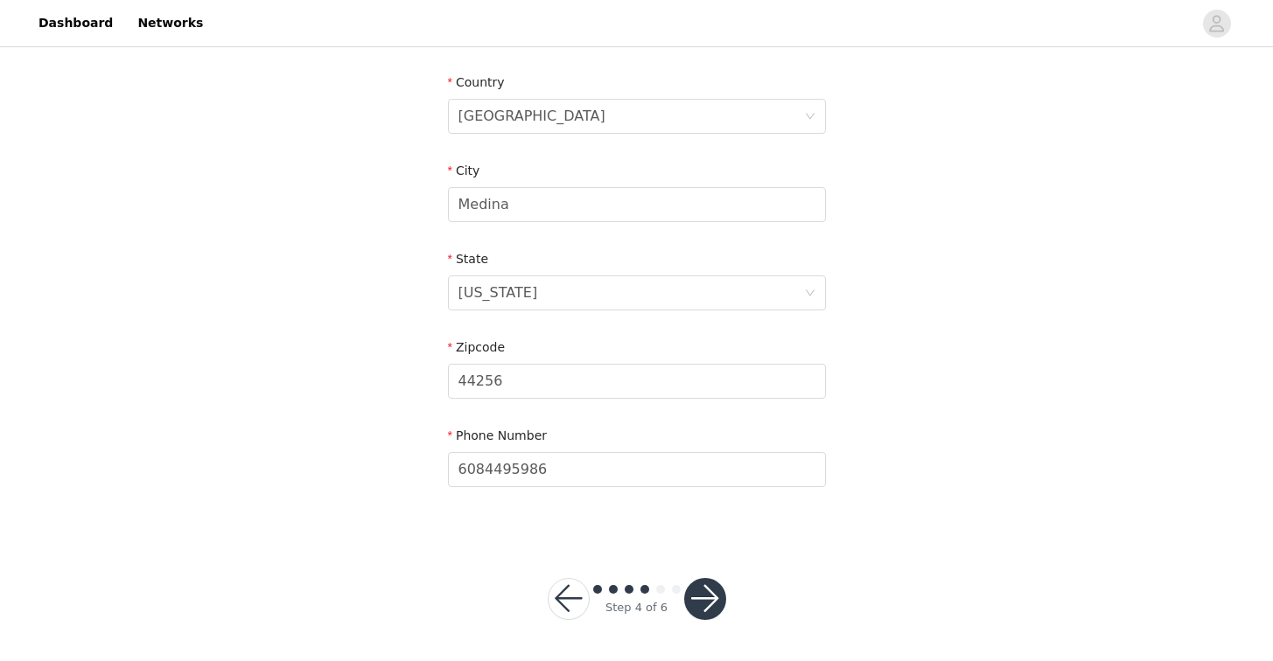
click at [705, 607] on button "button" at bounding box center [705, 599] width 42 height 42
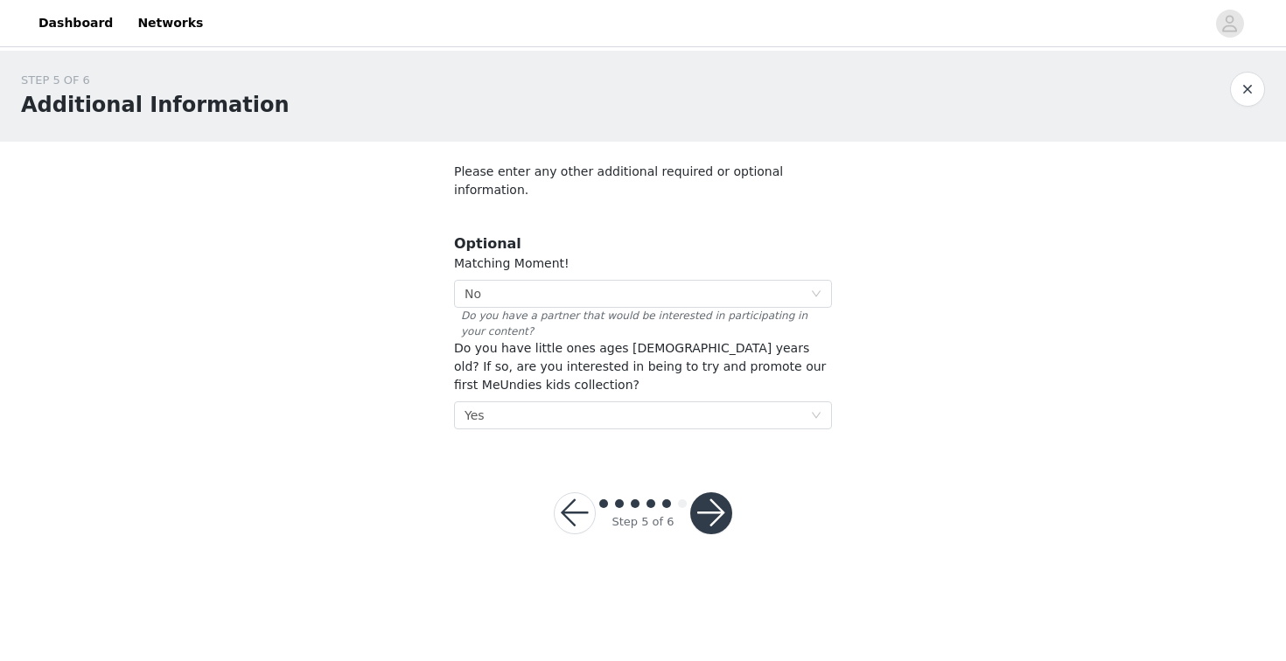
click at [708, 493] on button "button" at bounding box center [711, 514] width 42 height 42
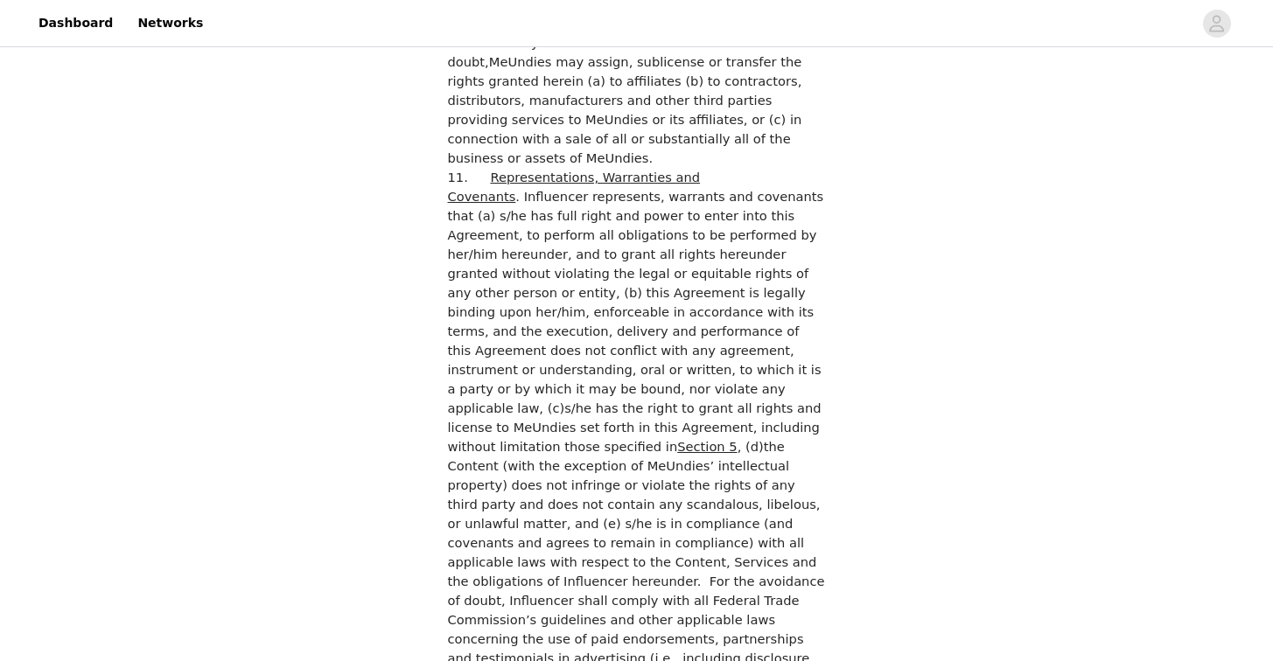
scroll to position [4777, 0]
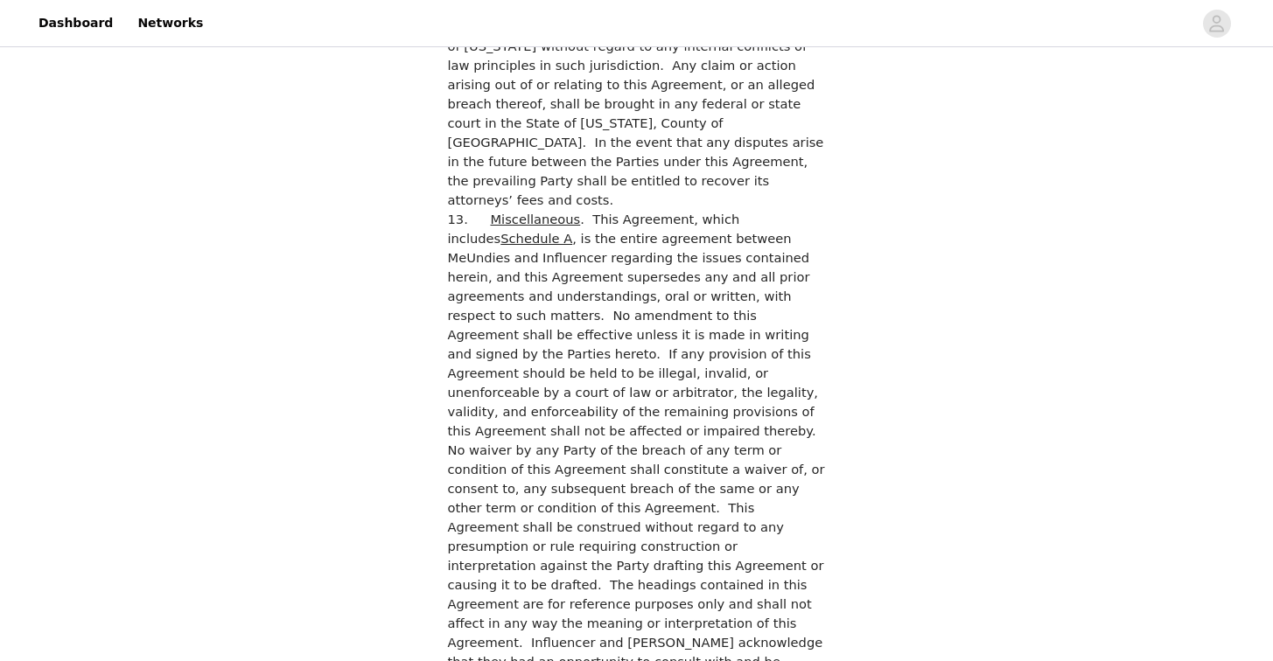
checkbox input "true"
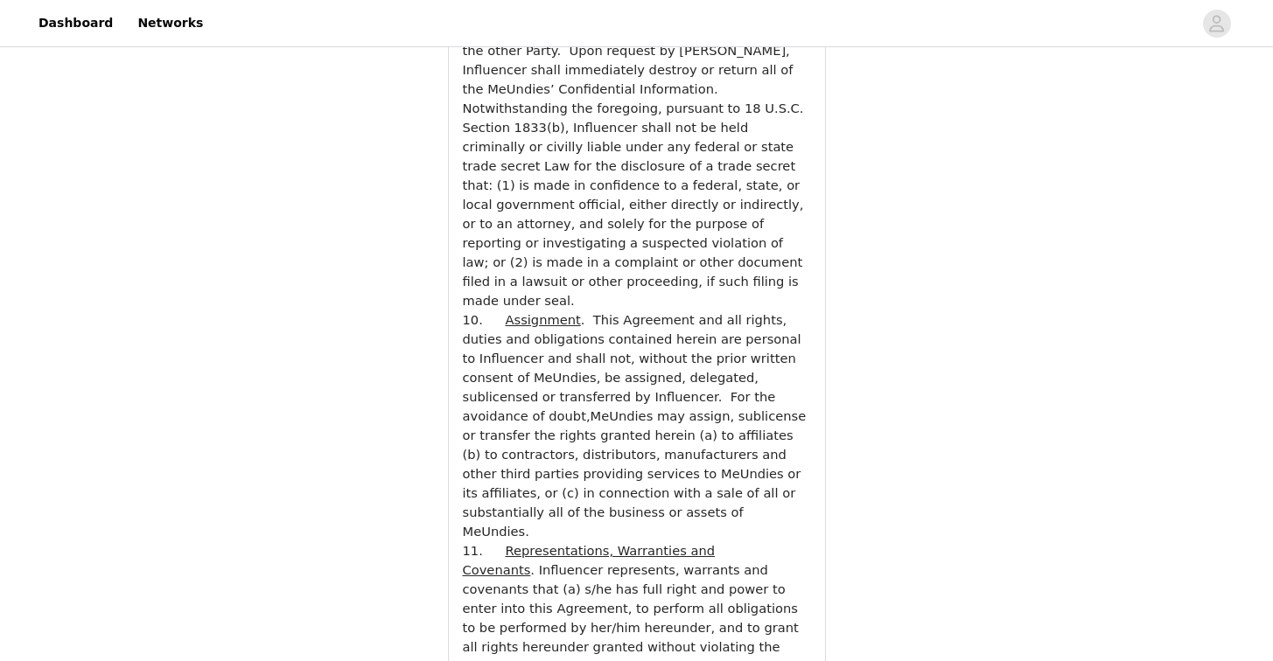
scroll to position [6241, 0]
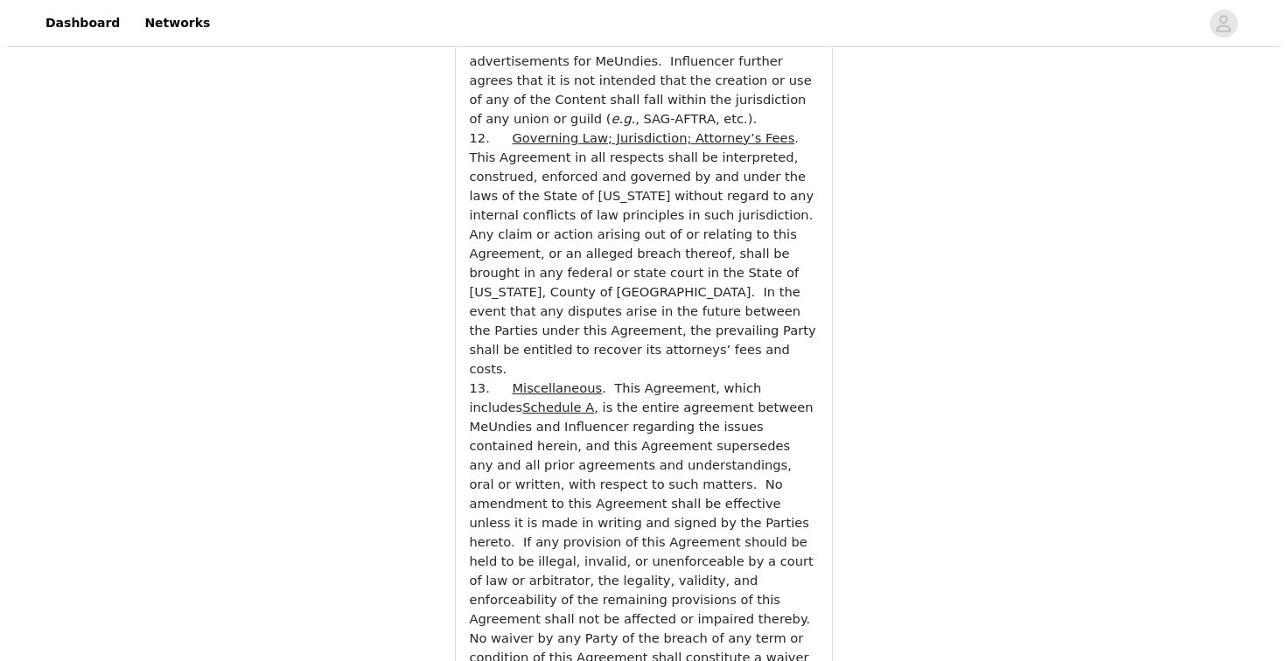
scroll to position [0, 0]
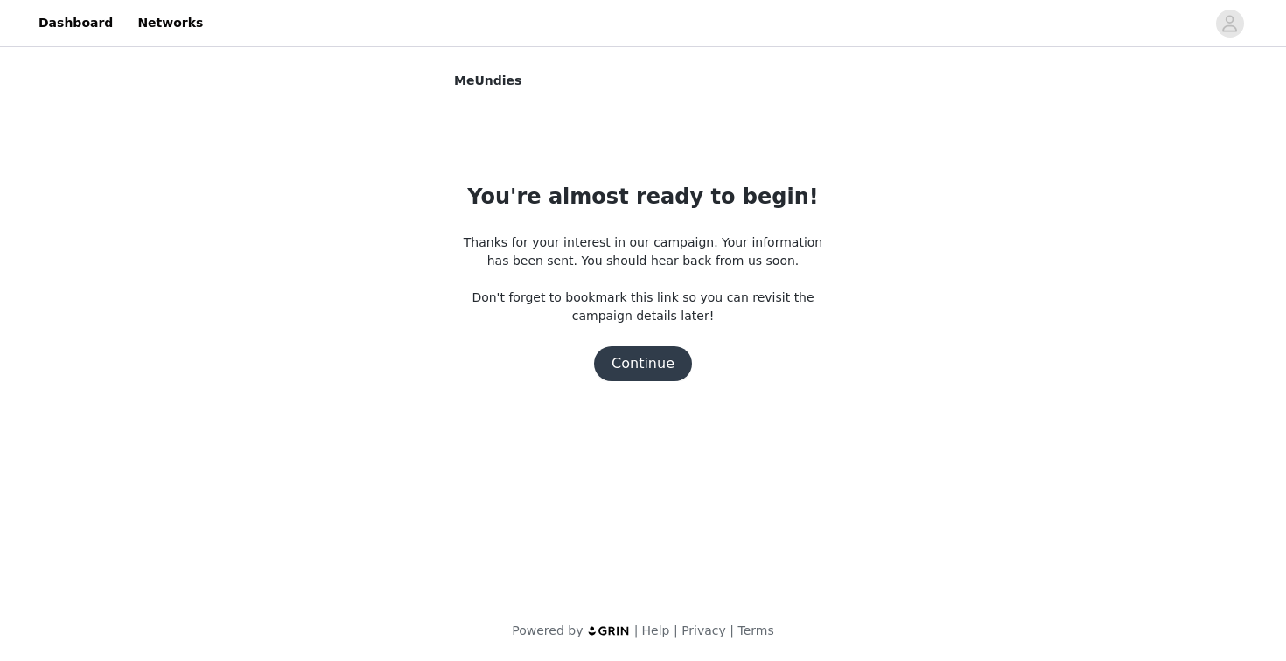
click at [649, 363] on button "Continue" at bounding box center [643, 363] width 98 height 35
